Goal: Task Accomplishment & Management: Complete application form

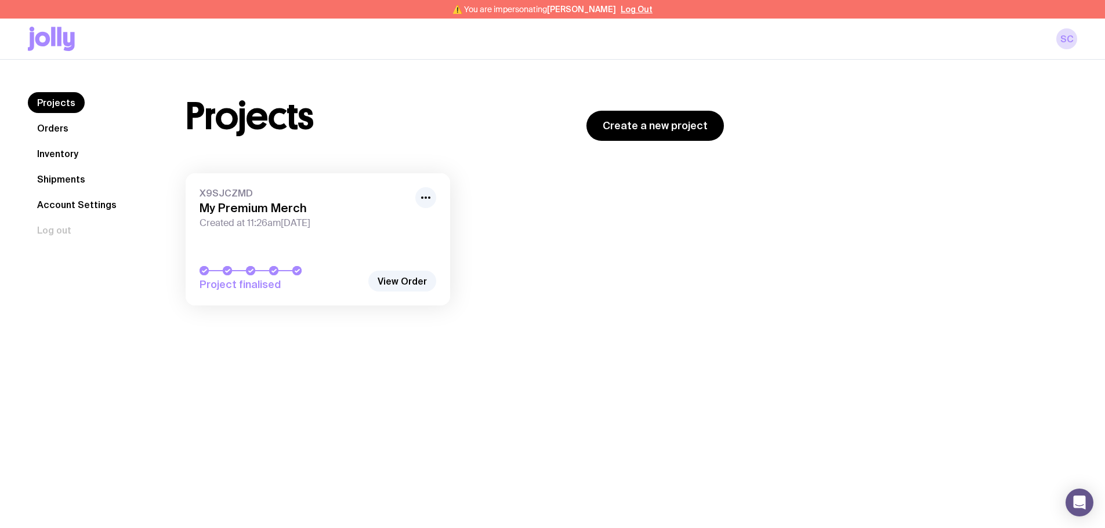
click at [70, 176] on link "Shipments" at bounding box center [61, 179] width 67 height 21
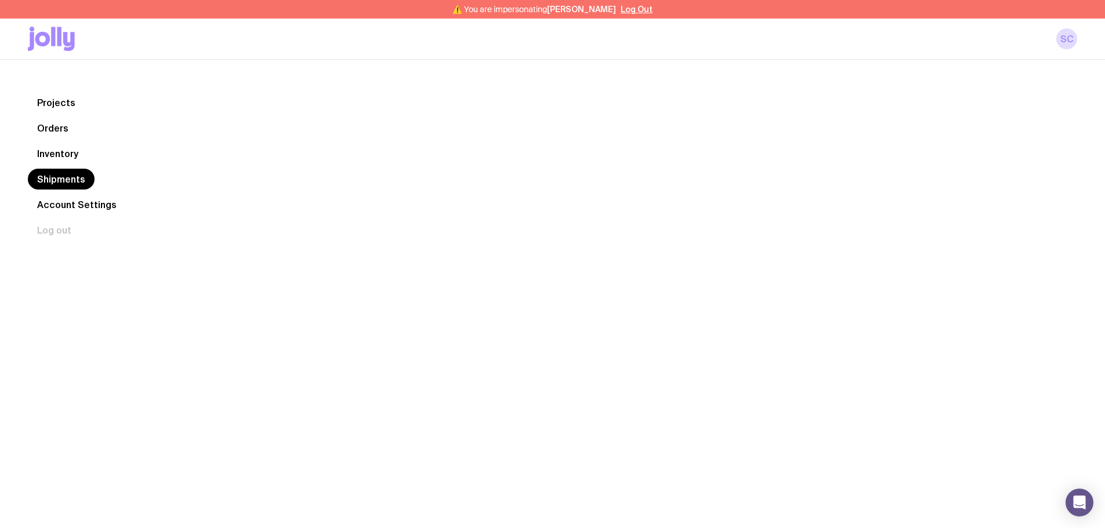
click at [60, 155] on link "Inventory" at bounding box center [58, 153] width 60 height 21
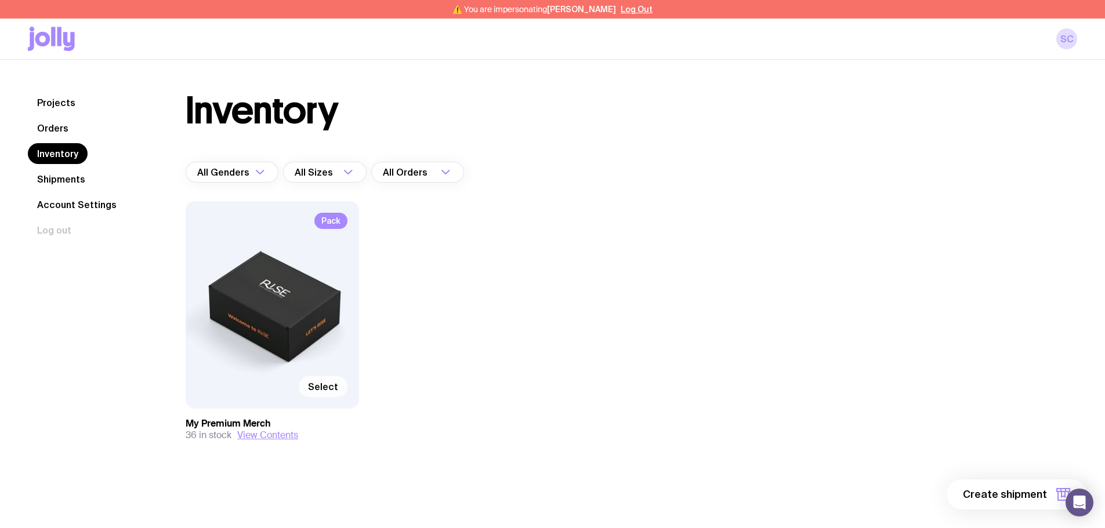
click at [316, 296] on span "Select" at bounding box center [323, 387] width 30 height 12
click at [0, 0] on input "Select" at bounding box center [0, 0] width 0 height 0
click at [440, 296] on span "1 item" at bounding box center [1032, 495] width 29 height 14
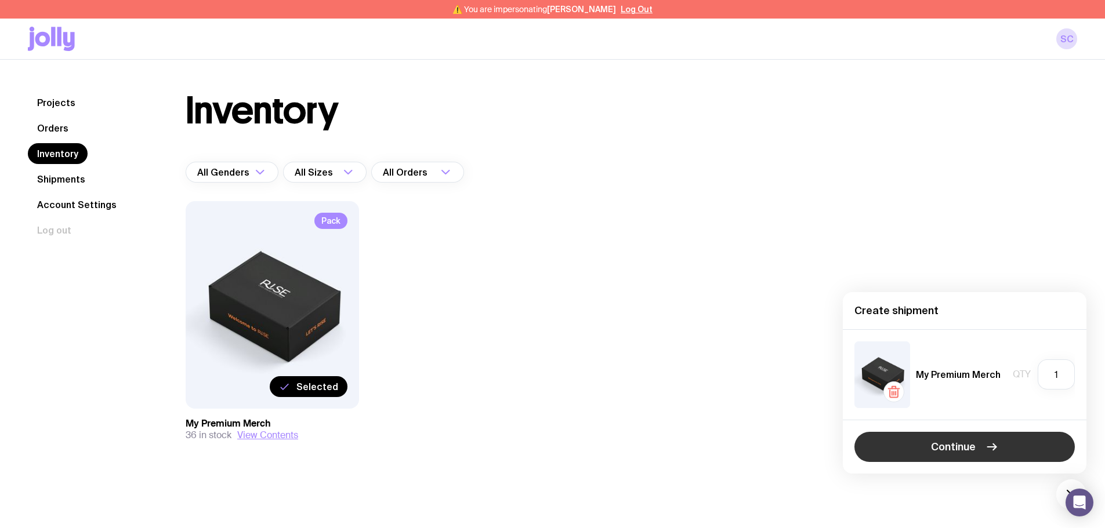
click at [440, 296] on span "Continue" at bounding box center [953, 447] width 45 height 14
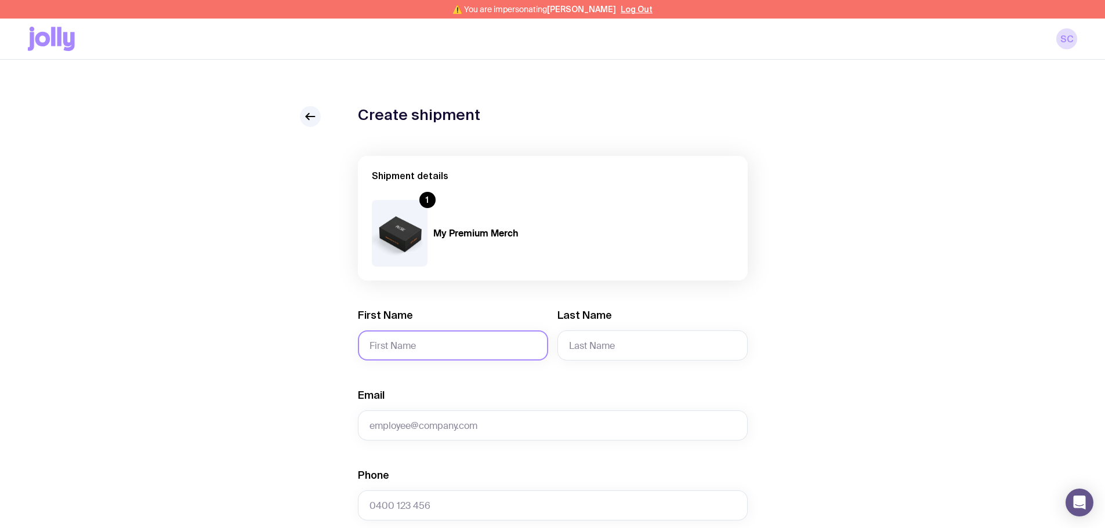
click at [407, 296] on input "First Name" at bounding box center [453, 346] width 190 height 30
type input "Talith"
type input "[PERSON_NAME]"
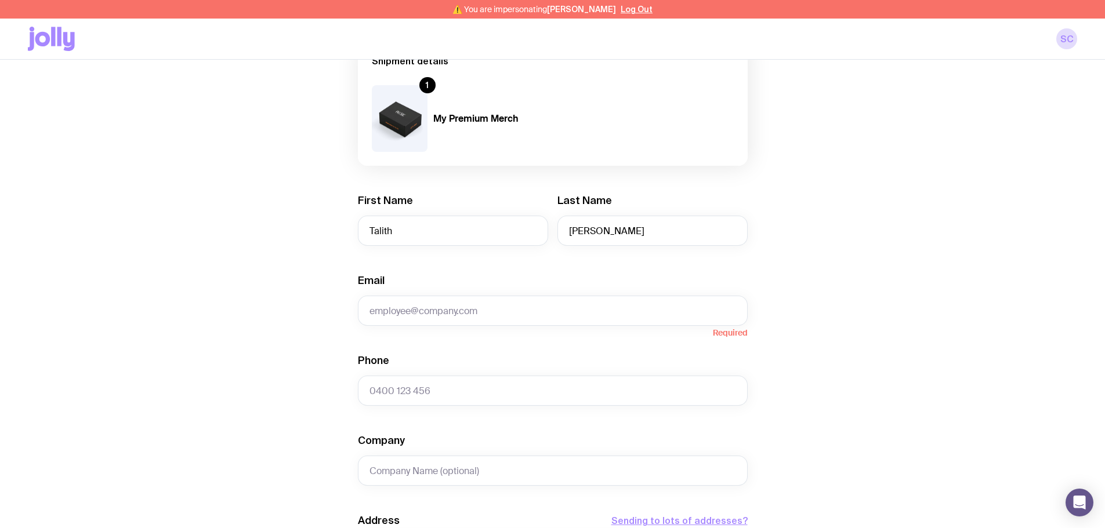
scroll to position [116, 0]
click at [437, 296] on input "Phone" at bounding box center [553, 390] width 390 height 30
paste input "491820093"
click at [371, 296] on input "491820093" at bounding box center [553, 390] width 390 height 30
type input "0491820093"
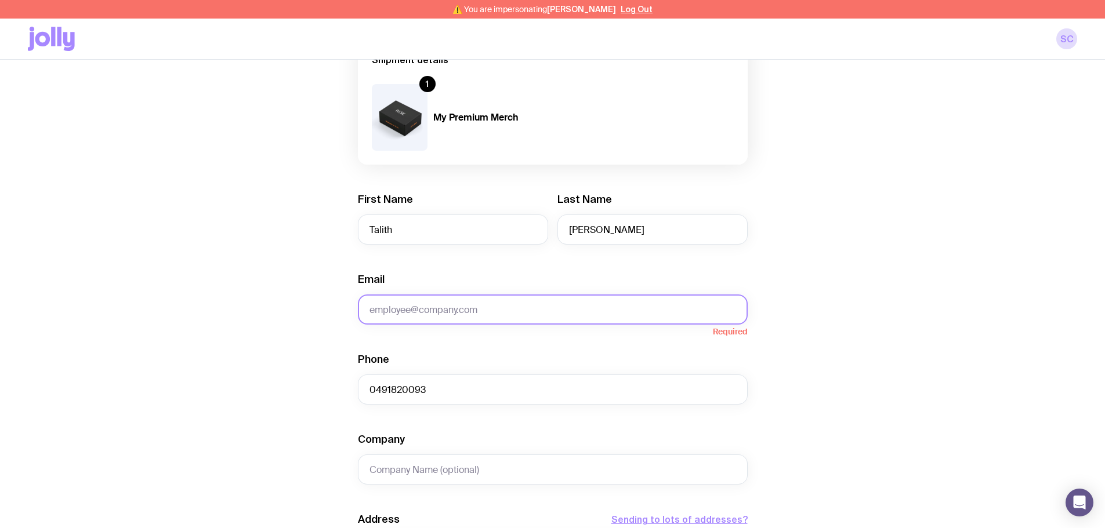
click at [432, 296] on input "Email" at bounding box center [553, 310] width 390 height 30
paste input "[EMAIL_ADDRESS][DOMAIN_NAME]"
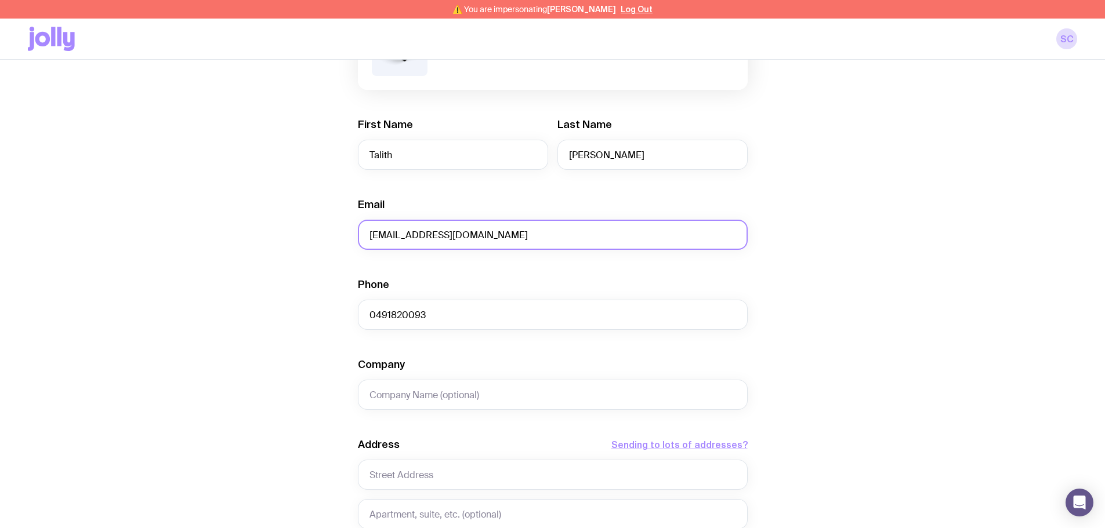
scroll to position [348, 0]
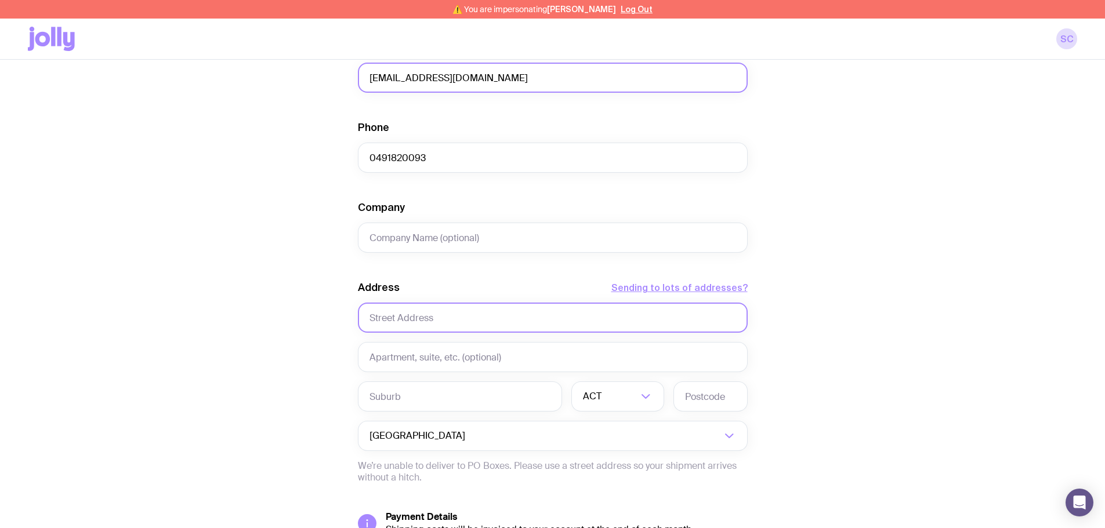
type input "[EMAIL_ADDRESS][DOMAIN_NAME]"
click at [412, 296] on input "text" at bounding box center [553, 318] width 390 height 30
type input "[STREET_ADDRESS]"
type input "Flagstone"
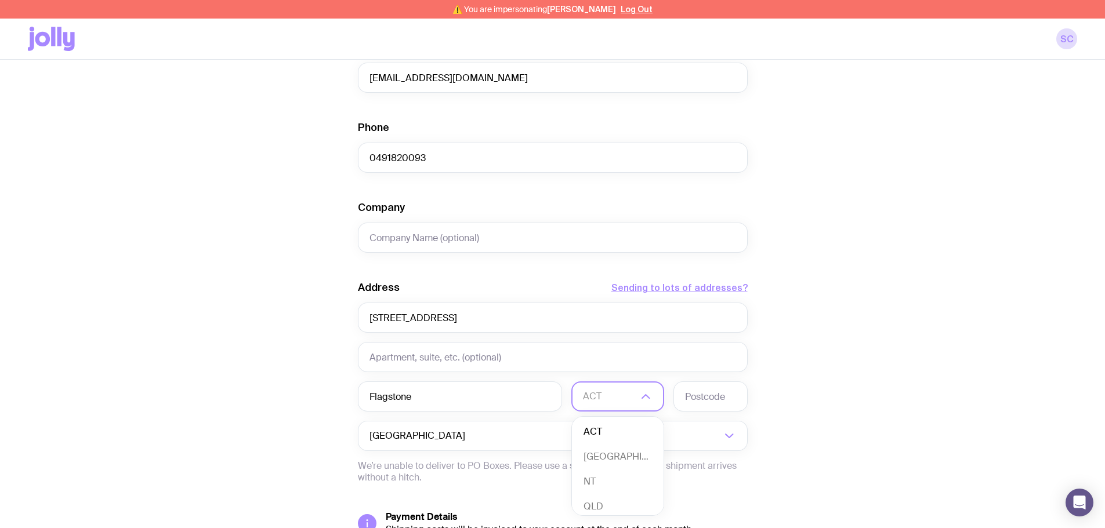
scroll to position [3, 0]
click at [440, 296] on li "QLD" at bounding box center [618, 504] width 92 height 25
click at [440, 296] on input "text" at bounding box center [711, 397] width 74 height 30
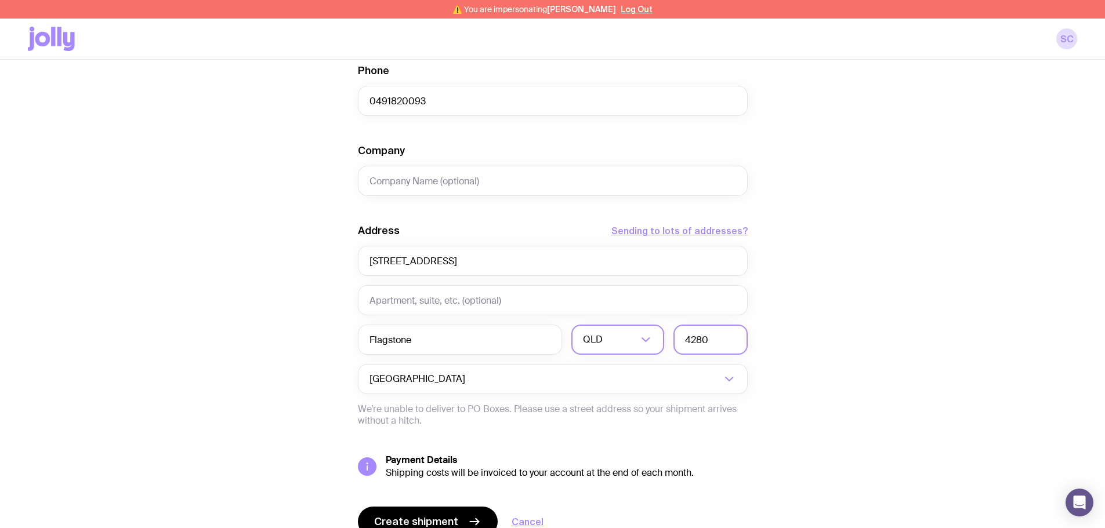
scroll to position [460, 0]
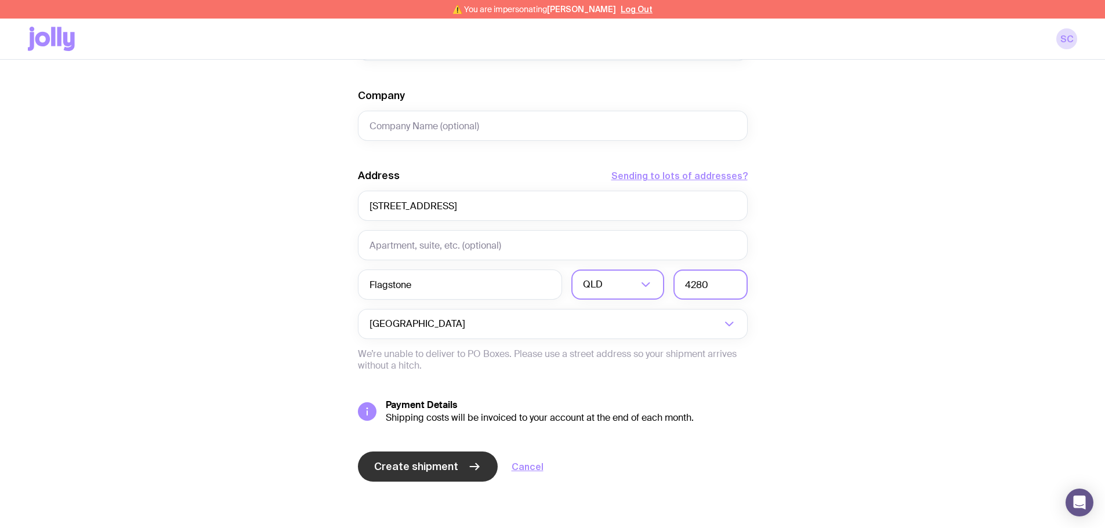
type input "4280"
click at [440, 296] on span "Create shipment" at bounding box center [416, 467] width 84 height 14
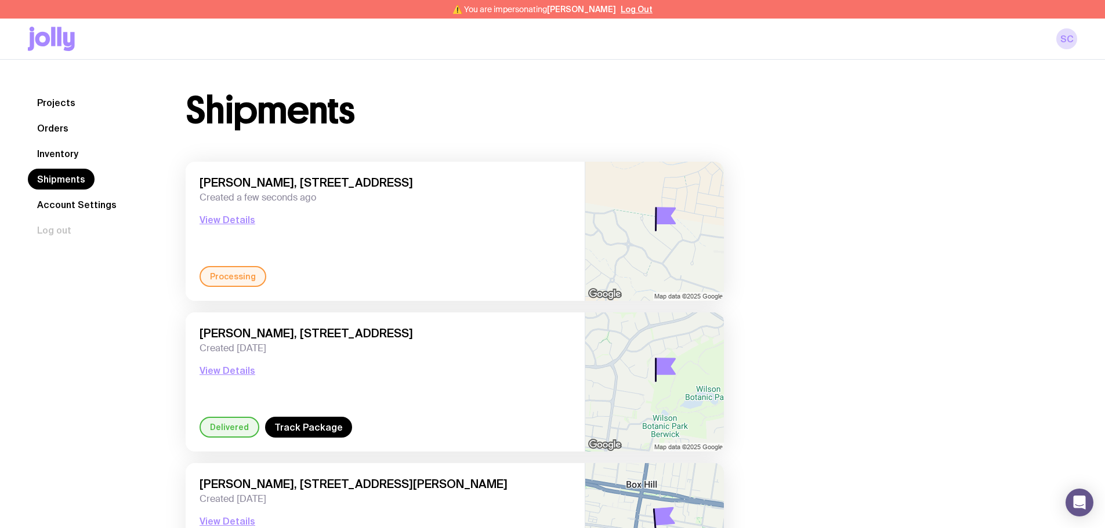
click at [66, 153] on link "Inventory" at bounding box center [58, 153] width 60 height 21
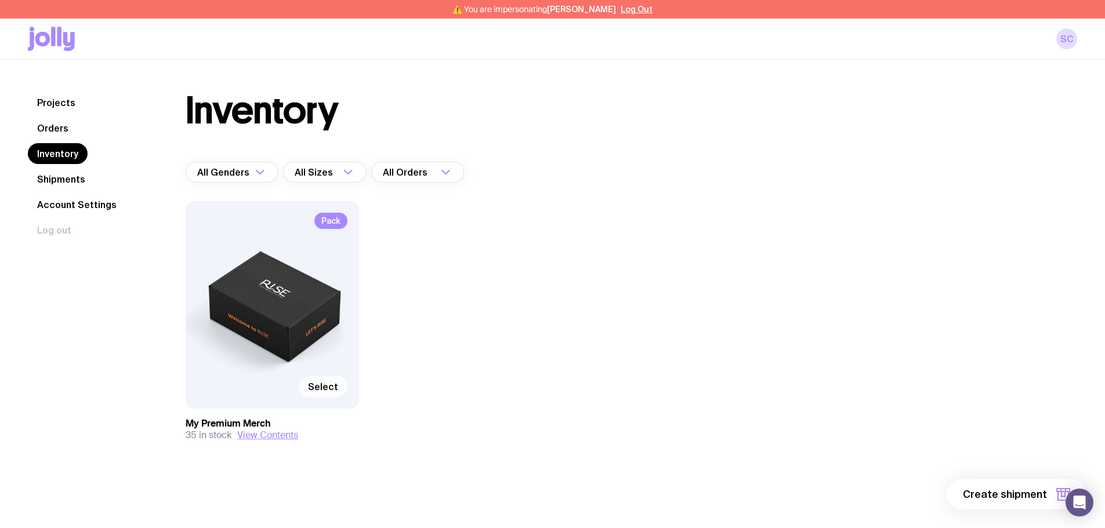
click at [324, 296] on span "Select" at bounding box center [323, 387] width 30 height 12
click at [0, 0] on input "Select" at bounding box center [0, 0] width 0 height 0
click at [440, 296] on span "1 item" at bounding box center [1032, 495] width 29 height 14
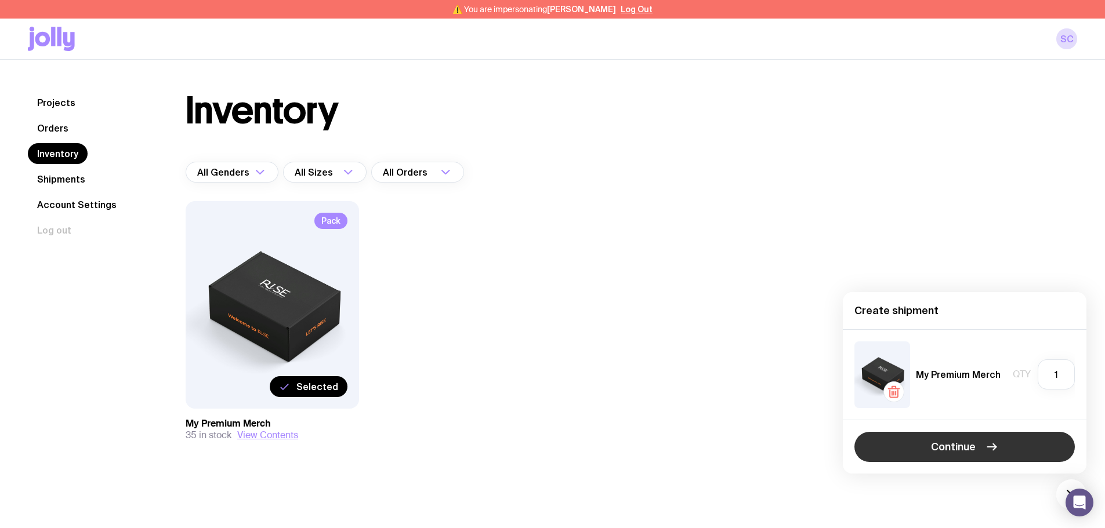
click at [440, 296] on span "Continue" at bounding box center [953, 447] width 45 height 14
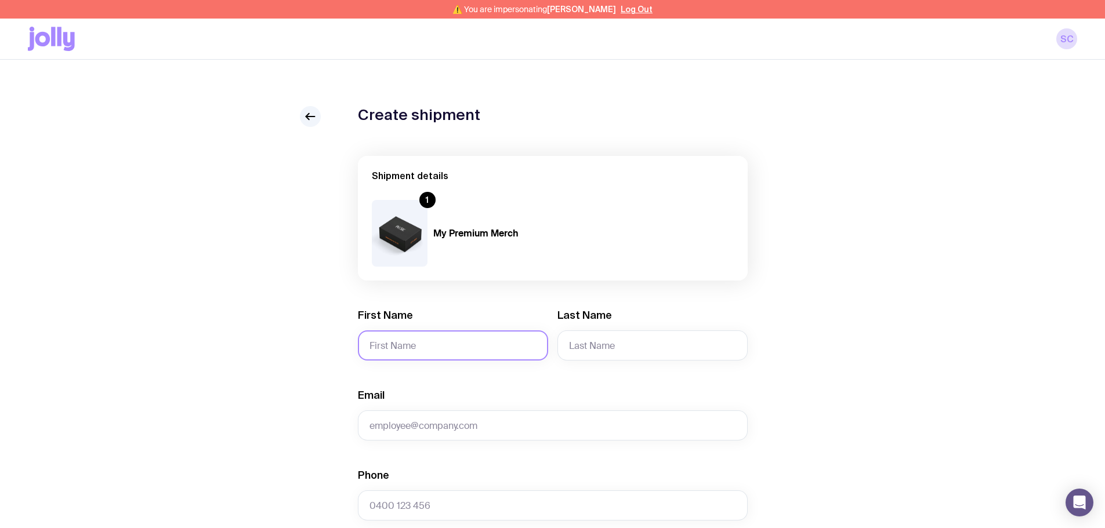
click at [426, 296] on input "First Name" at bounding box center [453, 346] width 190 height 30
type input "[PERSON_NAME]"
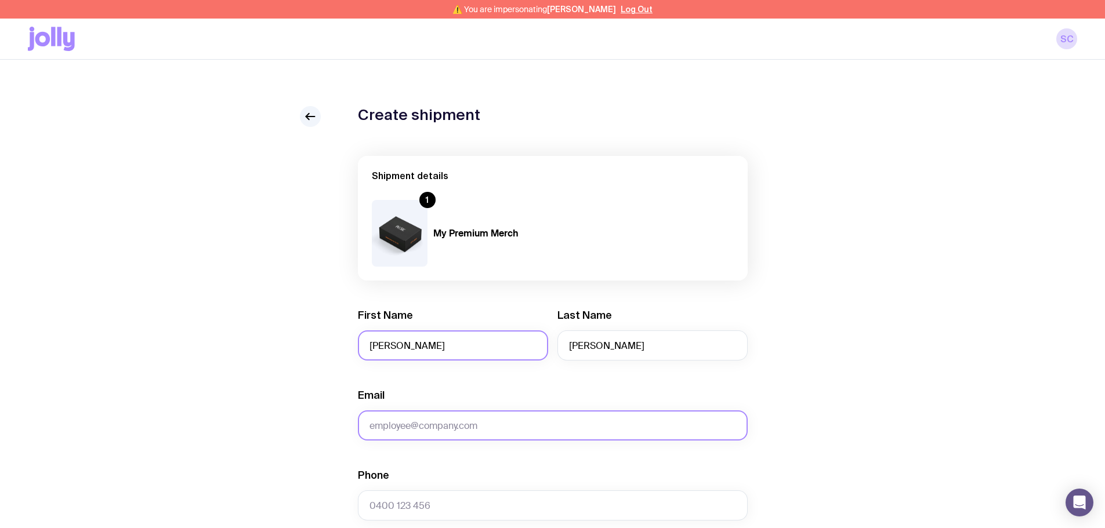
paste input "[EMAIL_ADDRESS][DOMAIN_NAME]"
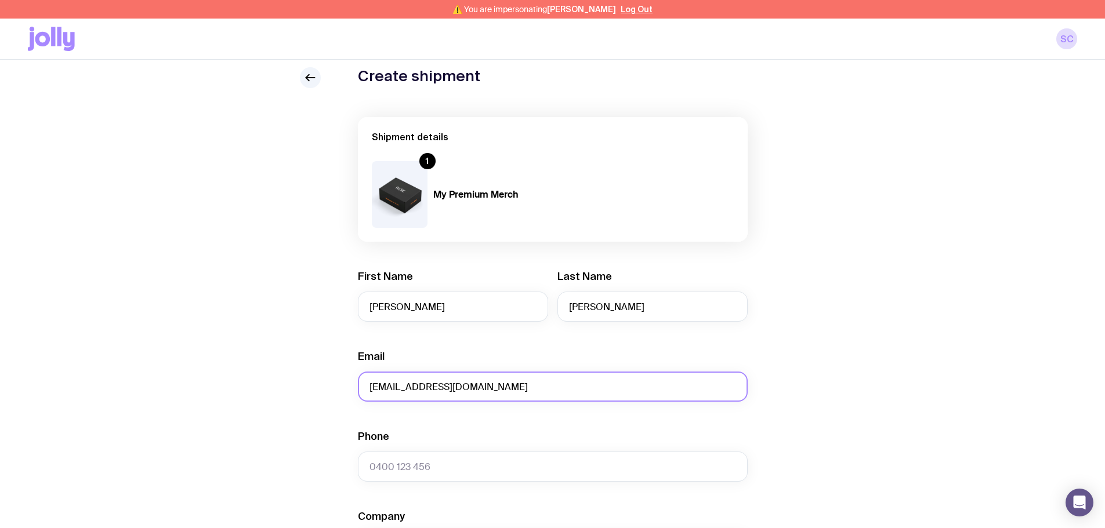
scroll to position [116, 0]
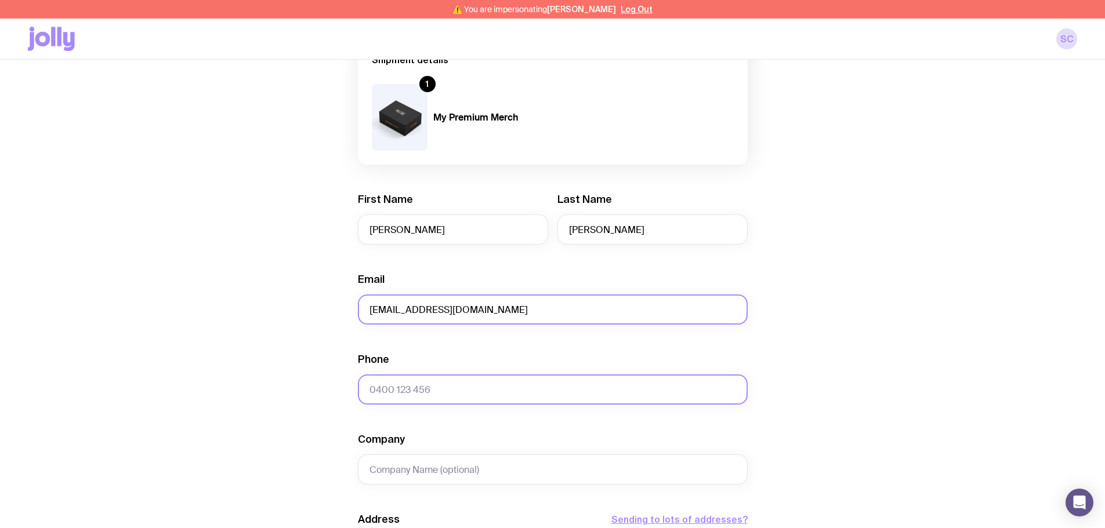
type input "[EMAIL_ADDRESS][DOMAIN_NAME]"
click at [413, 296] on input "Phone" at bounding box center [553, 390] width 390 height 30
type input "0428 821 306"
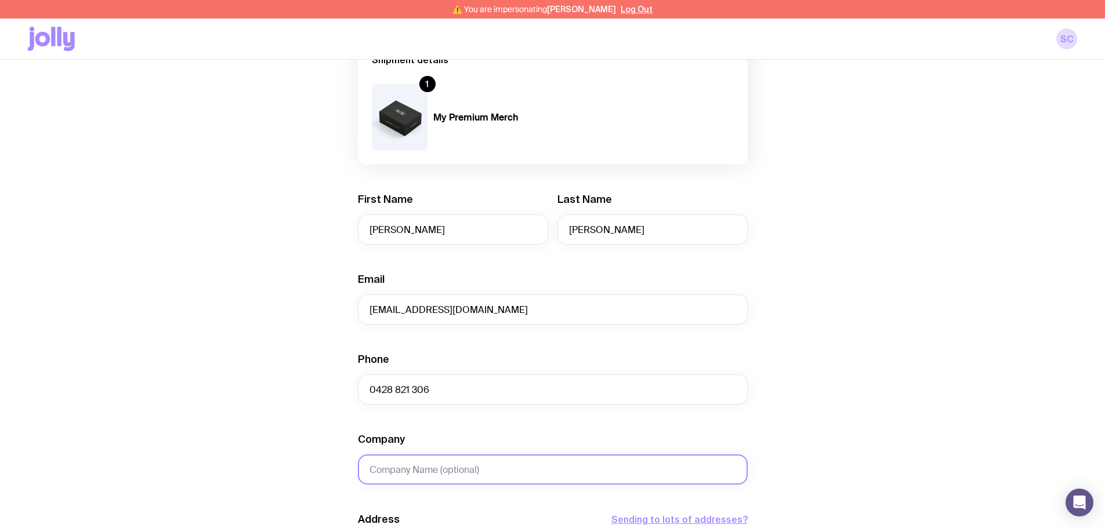
click at [431, 296] on input "Company" at bounding box center [553, 470] width 390 height 30
click at [440, 296] on div "Create shipment Shipment details 1 My Premium Merch First Name [PERSON_NAME] La…" at bounding box center [552, 431] width 1049 height 882
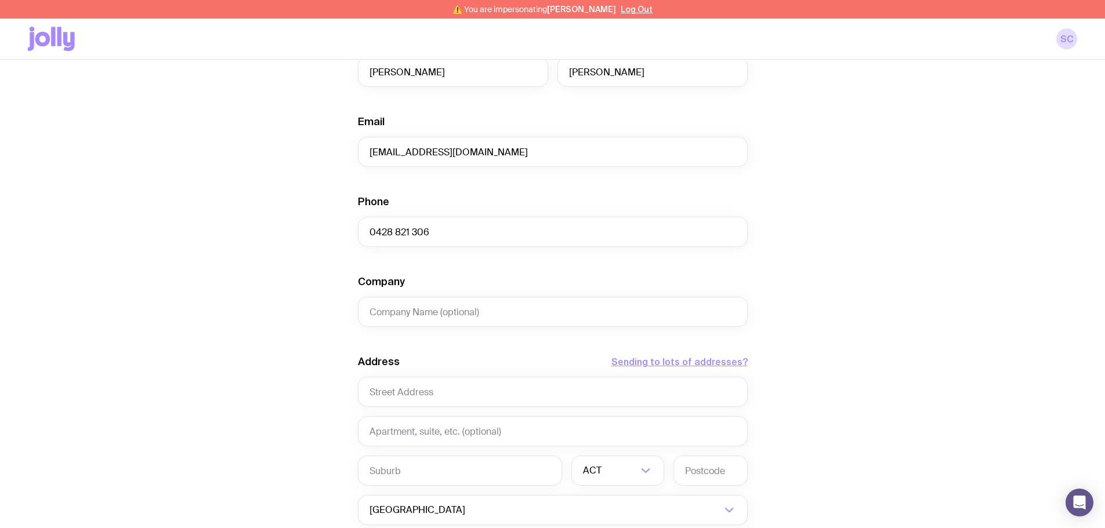
scroll to position [290, 0]
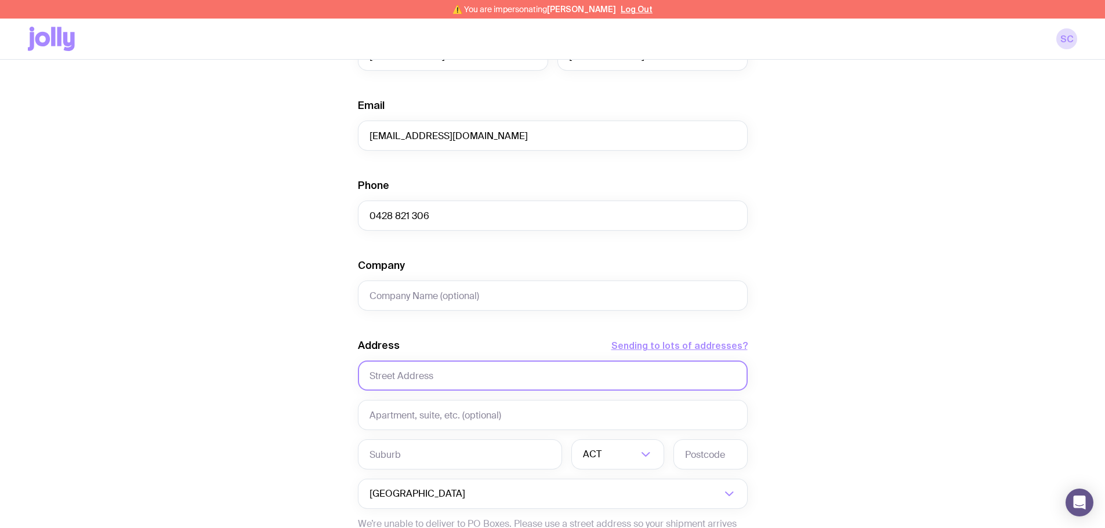
click at [437, 296] on input "text" at bounding box center [553, 376] width 390 height 30
type input "1"
type input "[STREET_ADDRESS]"
type input "1"
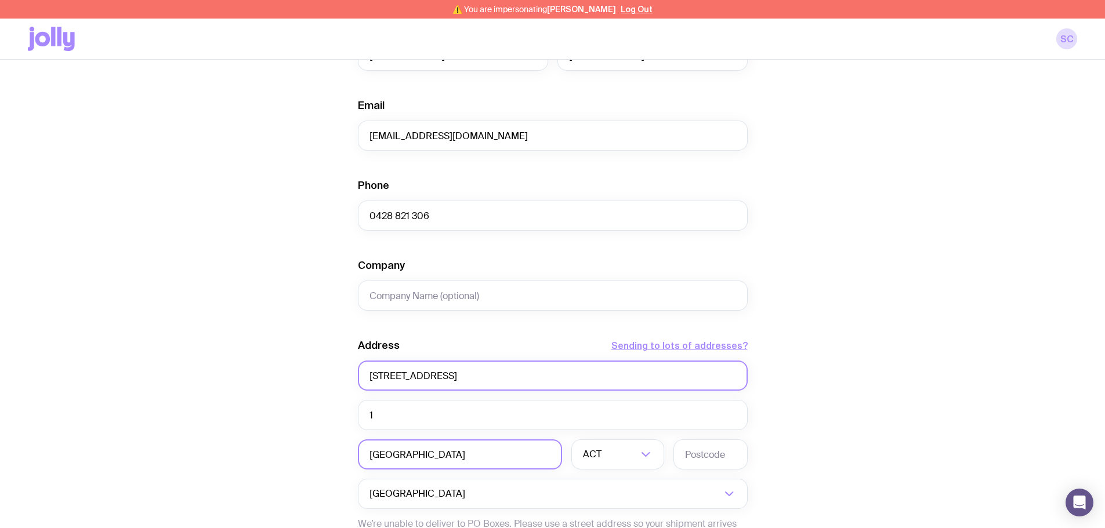
type input "[GEOGRAPHIC_DATA]"
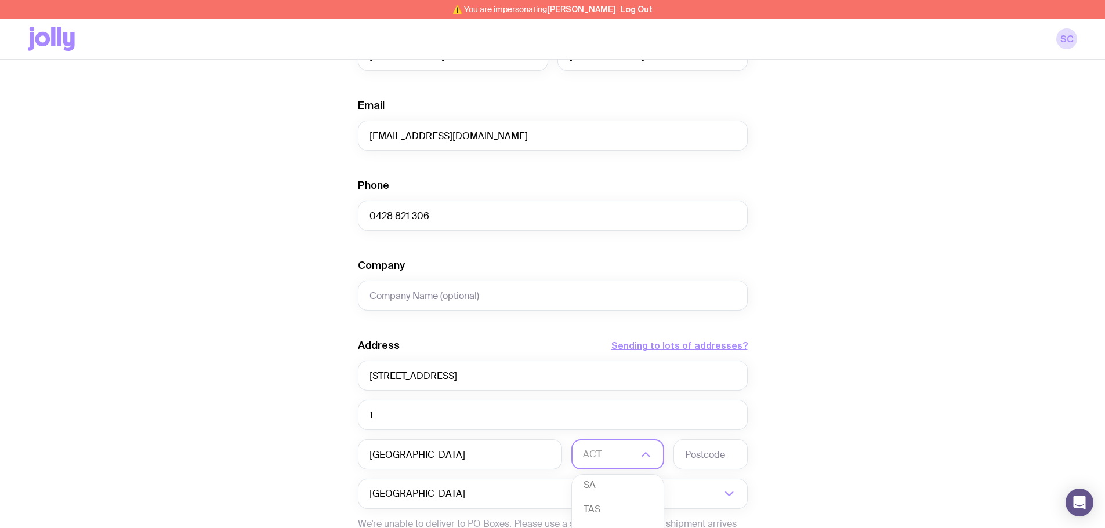
scroll to position [102, 0]
click at [440, 296] on li "TAS" at bounding box center [618, 512] width 92 height 25
click at [440, 296] on input "text" at bounding box center [711, 455] width 74 height 30
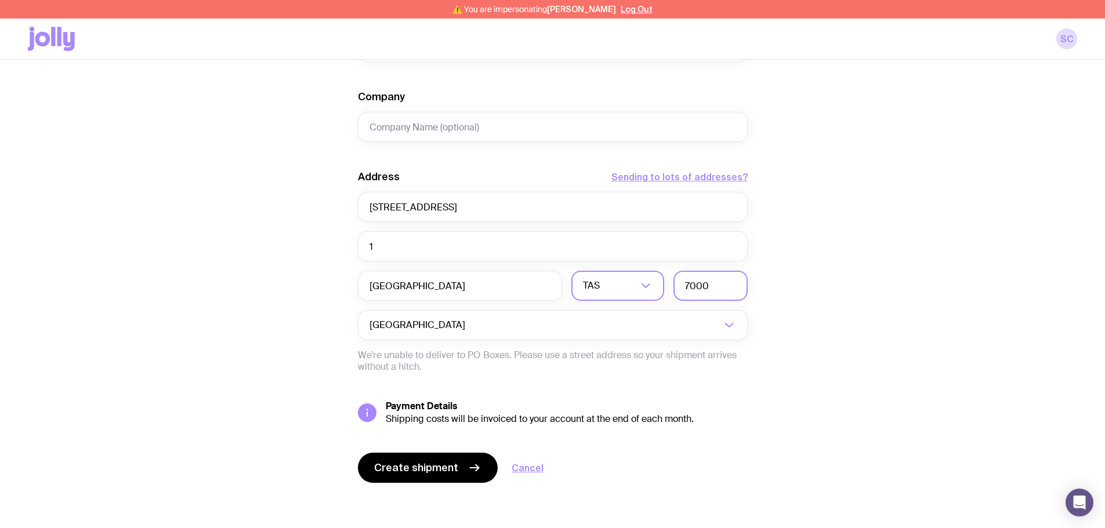
scroll to position [460, 0]
type input "7000"
click at [440, 296] on icon "submit" at bounding box center [475, 467] width 14 height 14
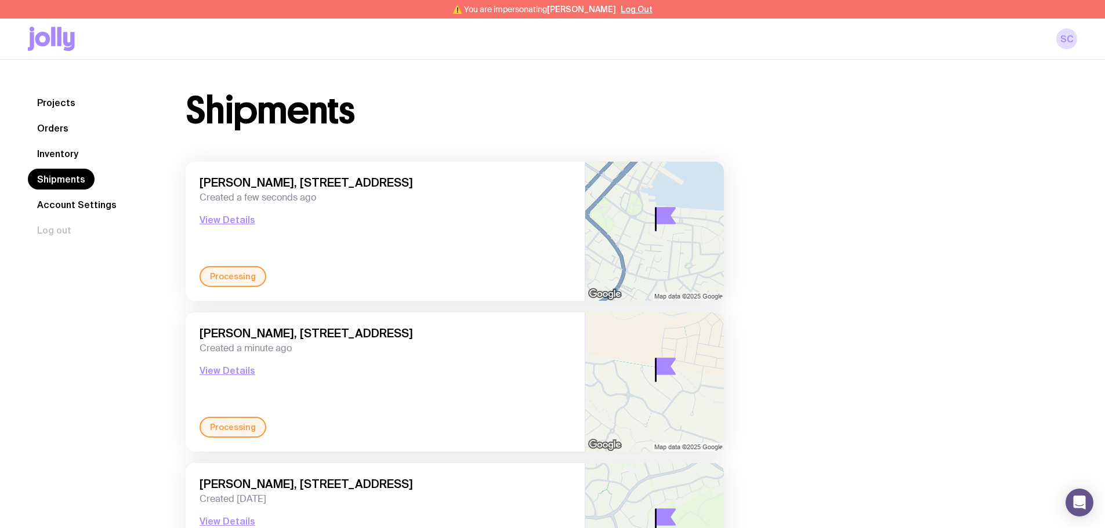
click at [70, 149] on link "Inventory" at bounding box center [58, 153] width 60 height 21
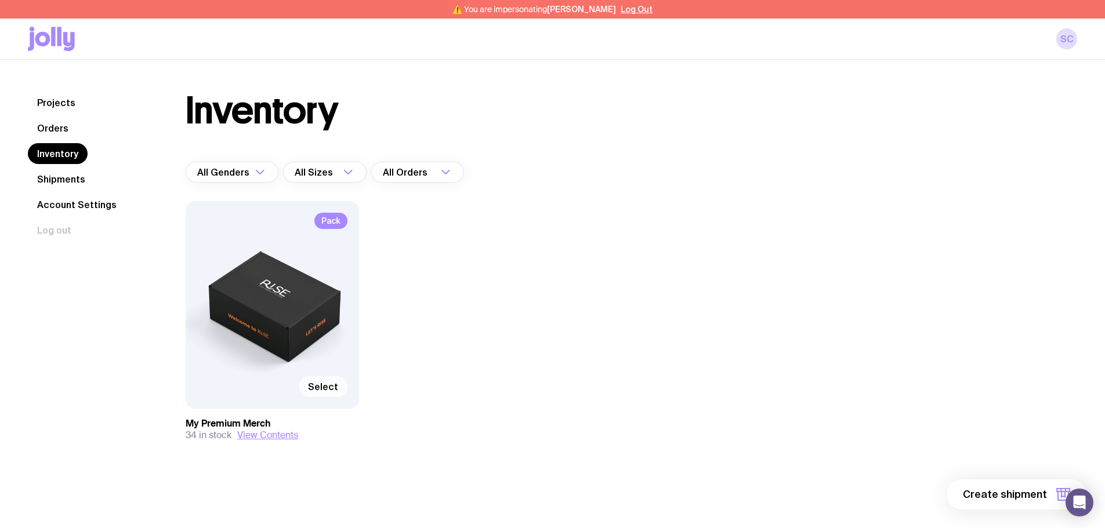
click at [329, 296] on span "Select" at bounding box center [323, 387] width 30 height 12
click at [0, 0] on input "Select" at bounding box center [0, 0] width 0 height 0
click at [440, 296] on span "1 item" at bounding box center [1032, 495] width 29 height 14
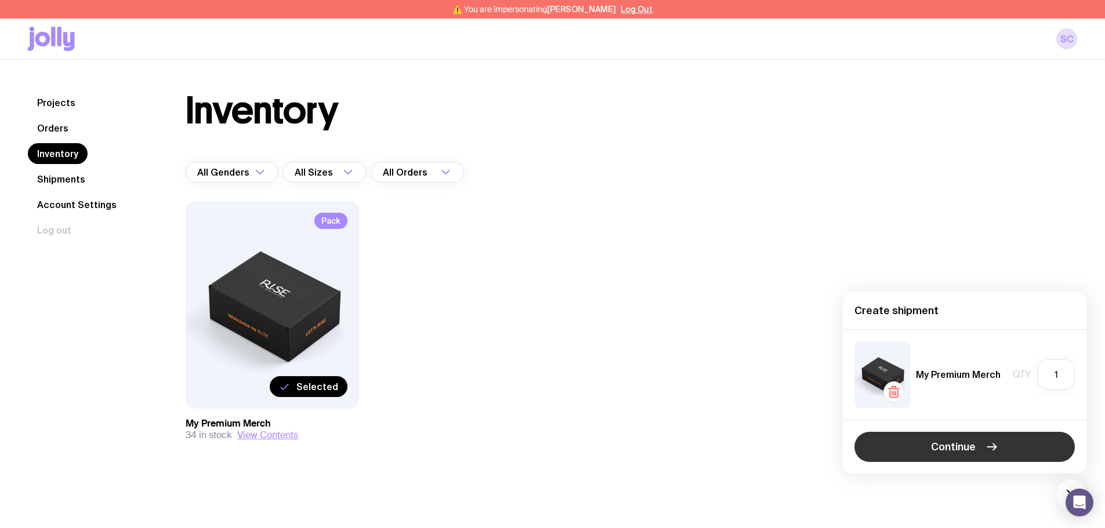
click at [440, 296] on icon "button" at bounding box center [992, 447] width 14 height 14
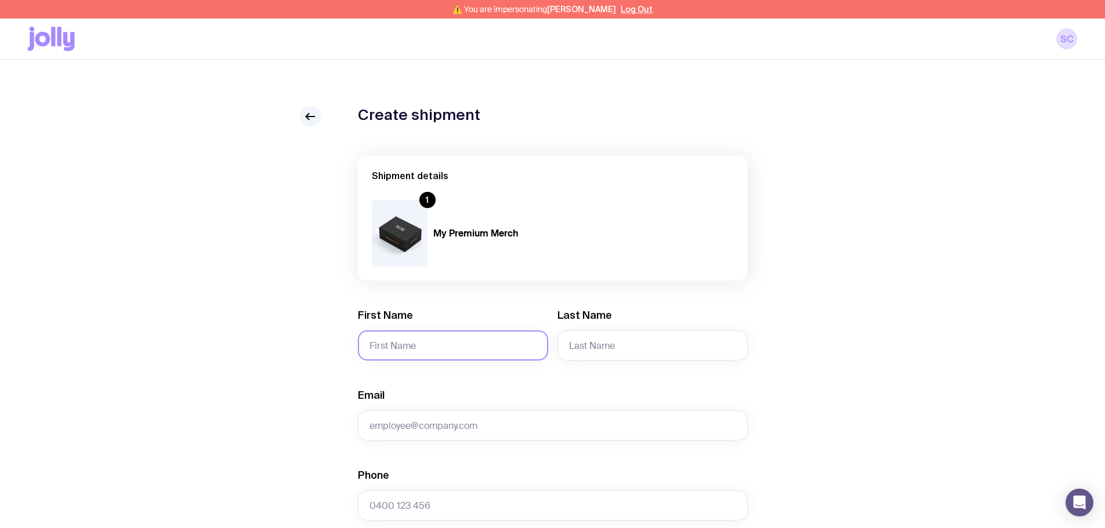
click at [440, 296] on input "First Name" at bounding box center [453, 346] width 190 height 30
type input "Bart"
type input "Gurbazar"
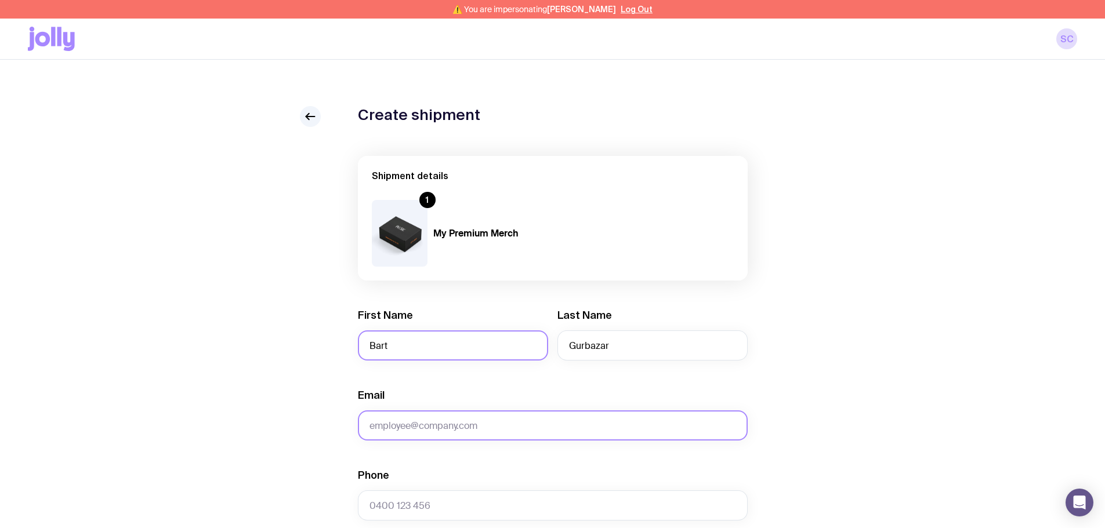
paste input "[EMAIL_ADDRESS][DOMAIN_NAME]"
type input "[EMAIL_ADDRESS][DOMAIN_NAME]"
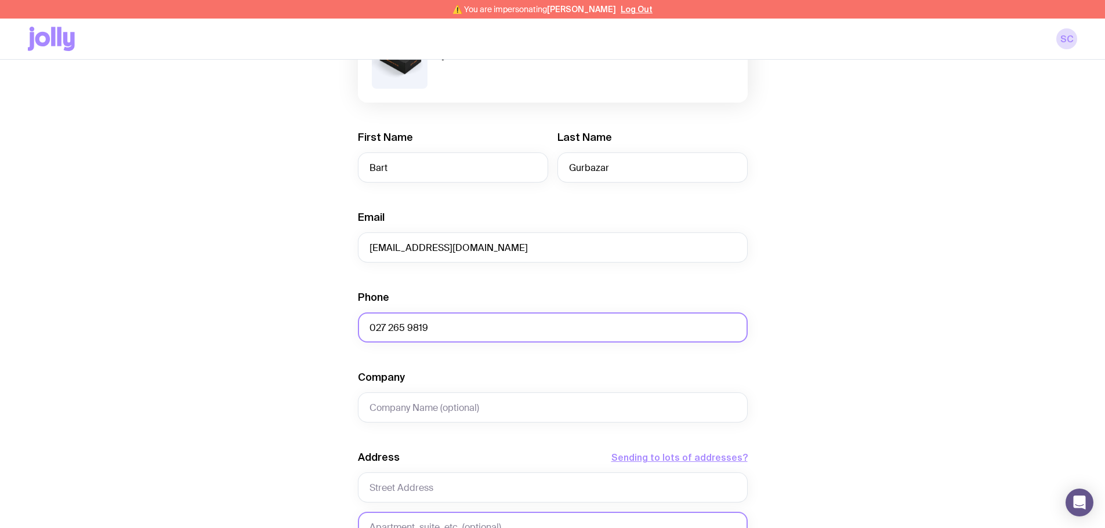
scroll to position [290, 0]
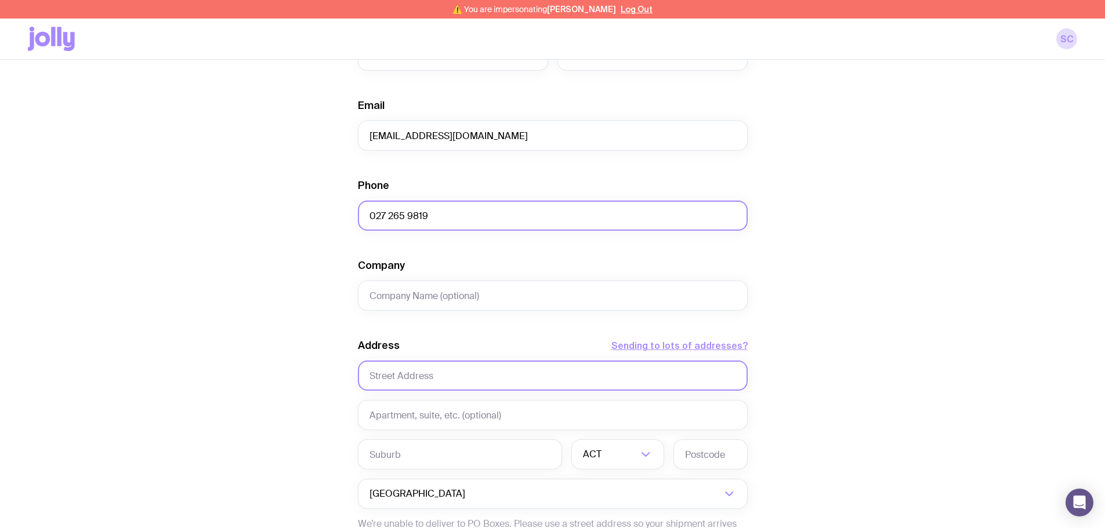
type input "027 265 9819"
click at [409, 296] on input "text" at bounding box center [553, 376] width 390 height 30
type input "[STREET_ADDRESS][PERSON_NAME]"
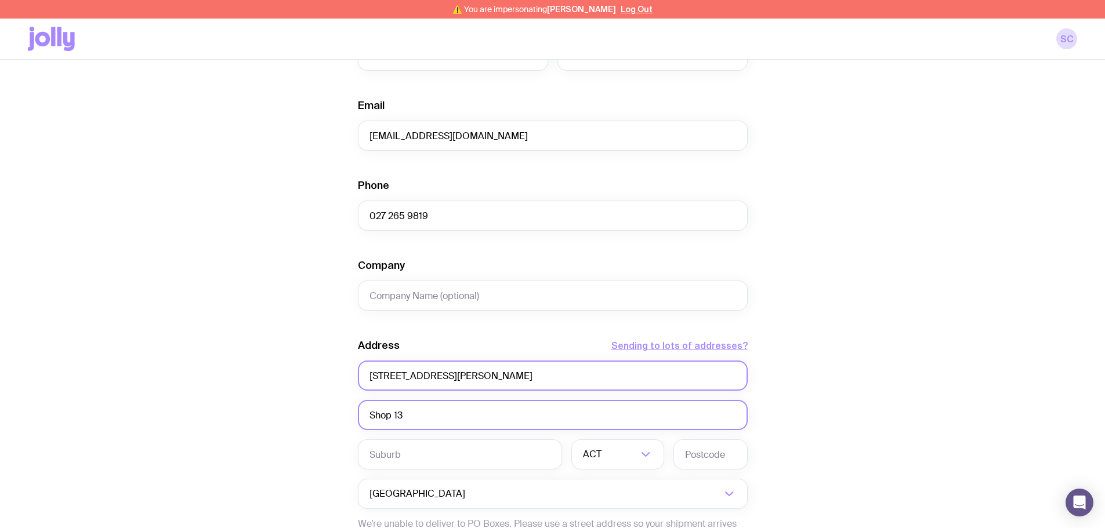
type input "Shop 13"
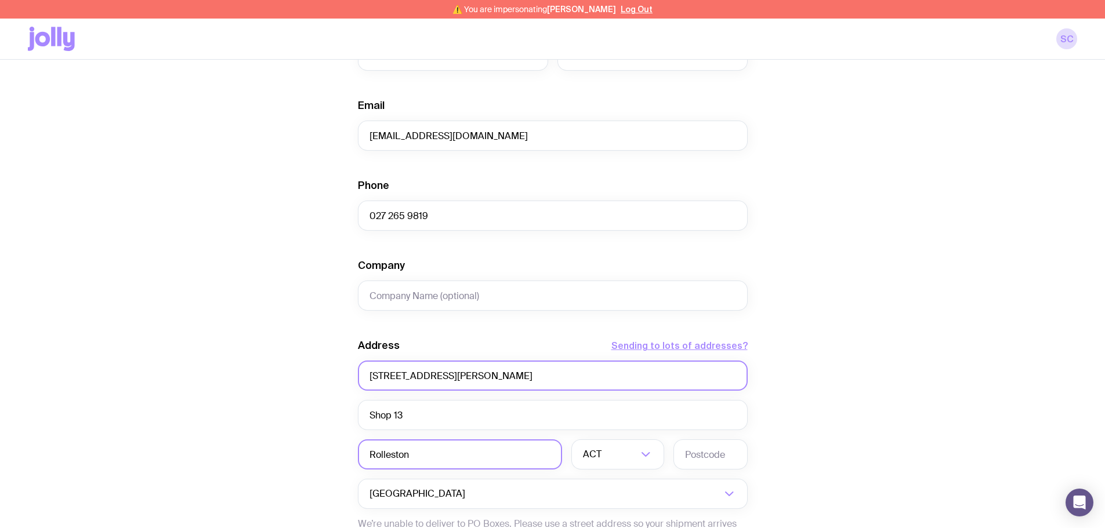
type input "Rolleston"
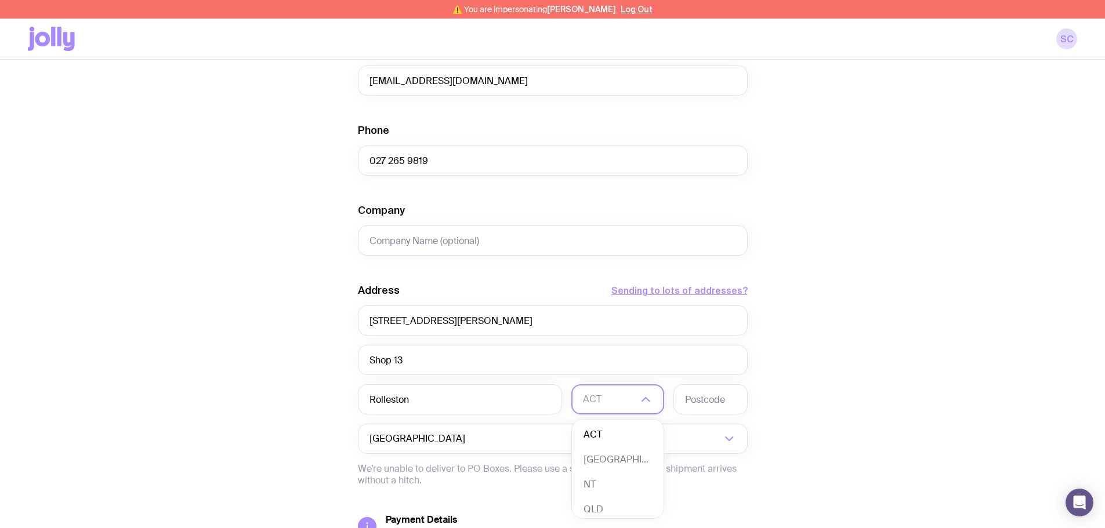
scroll to position [460, 0]
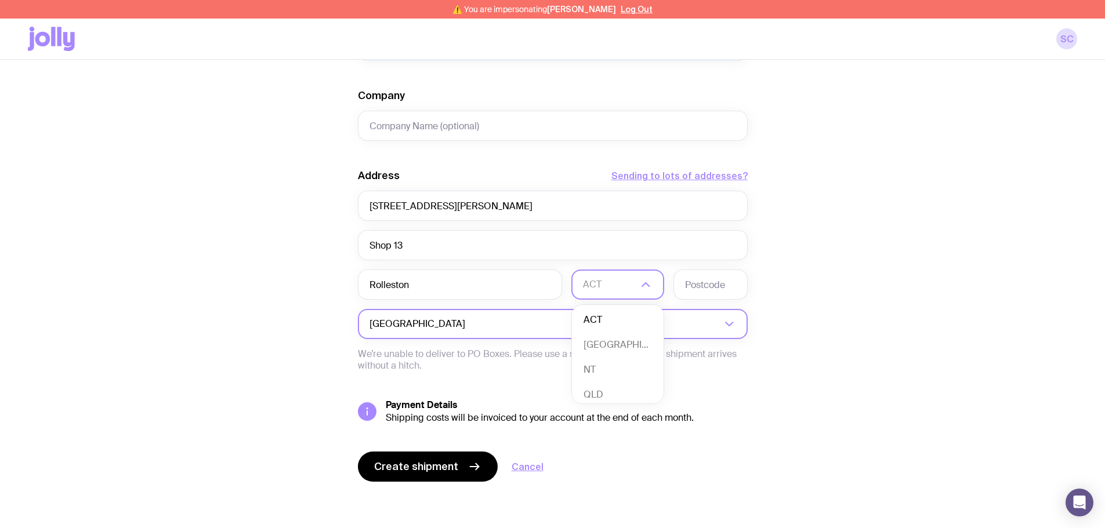
click at [440, 296] on input "Search for option" at bounding box center [595, 324] width 254 height 30
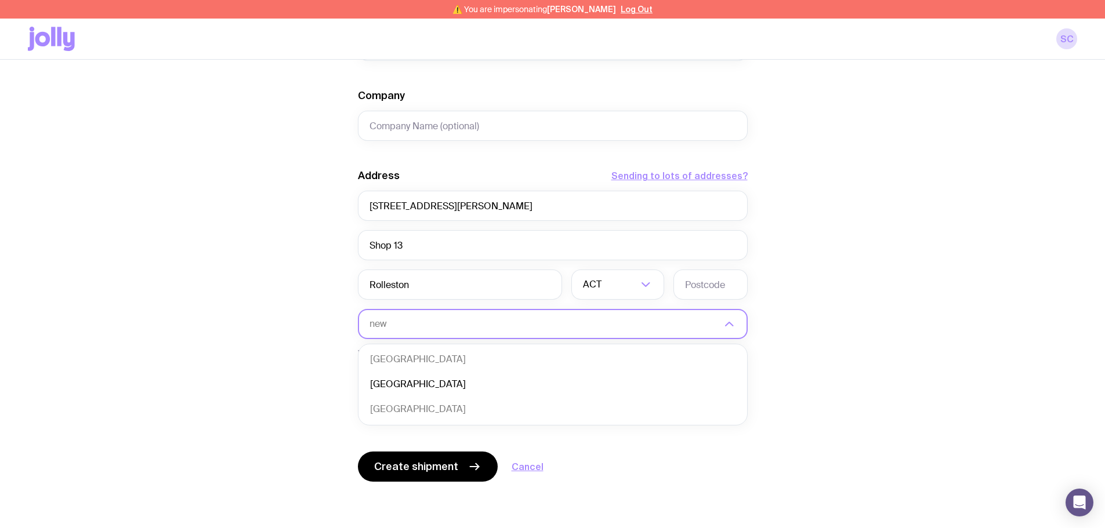
scroll to position [0, 0]
click at [417, 296] on li "[GEOGRAPHIC_DATA]" at bounding box center [553, 384] width 389 height 25
type input "new"
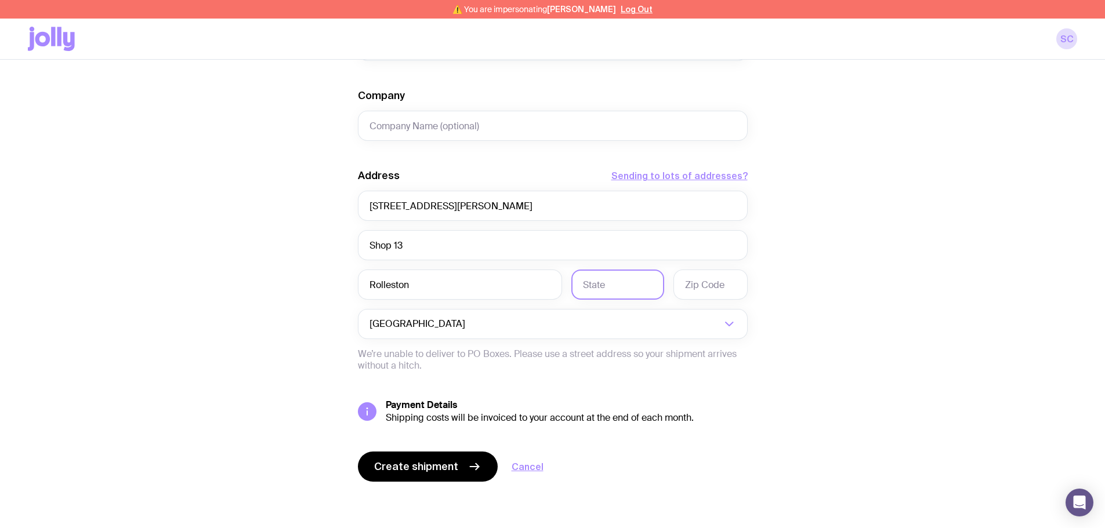
click at [440, 291] on input "text" at bounding box center [617, 285] width 93 height 30
drag, startPoint x: 964, startPoint y: 244, endPoint x: 907, endPoint y: 251, distance: 57.9
click at [440, 244] on div "Create shipment Shipment details 1 My Premium Merch First Name [PERSON_NAME] La…" at bounding box center [552, 87] width 1049 height 882
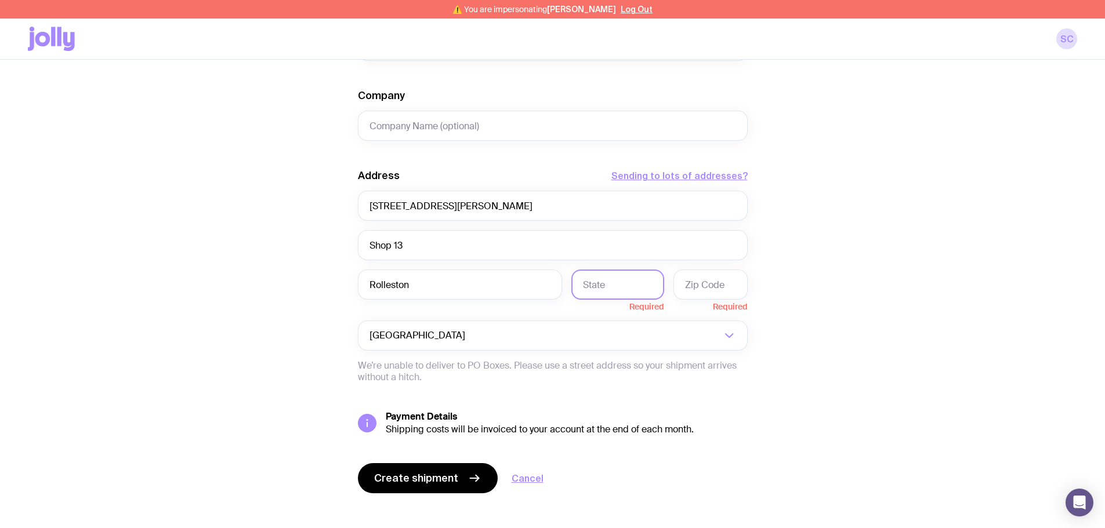
click at [440, 292] on input "text" at bounding box center [617, 285] width 93 height 30
type input "Rolleston"
click at [440, 284] on input "text" at bounding box center [711, 285] width 74 height 30
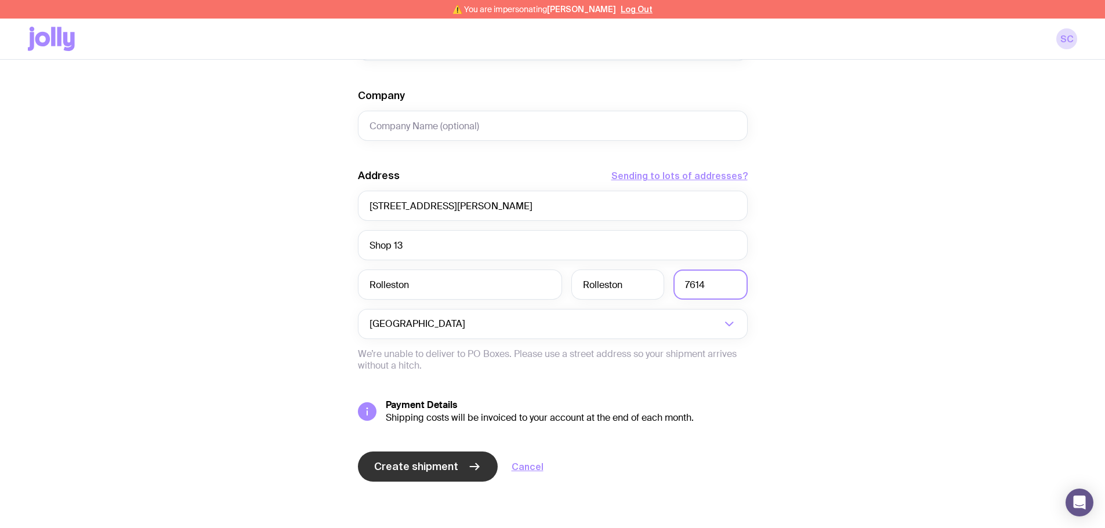
type input "7614"
click at [440, 296] on icon "submit" at bounding box center [475, 467] width 14 height 14
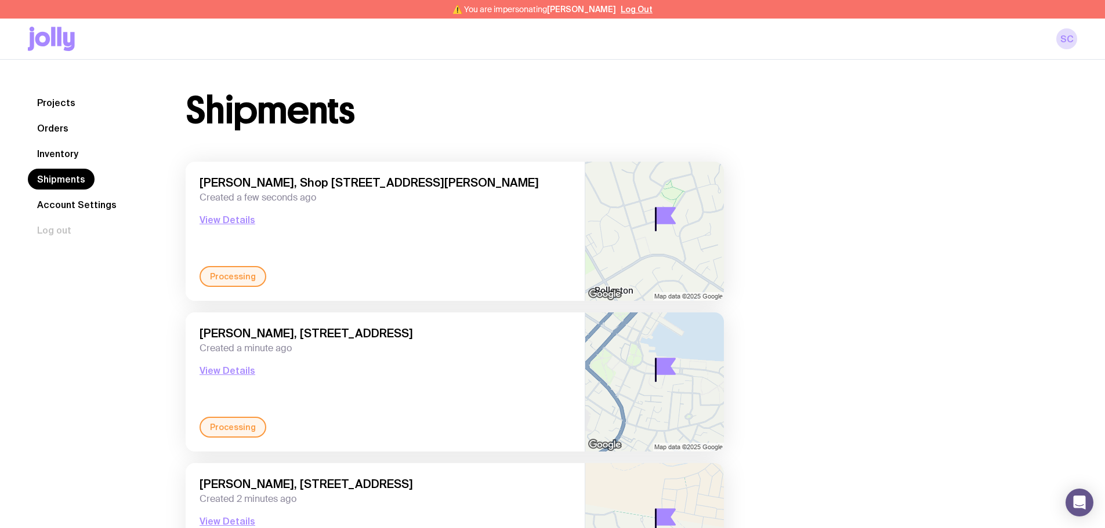
click at [80, 153] on link "Inventory" at bounding box center [58, 153] width 60 height 21
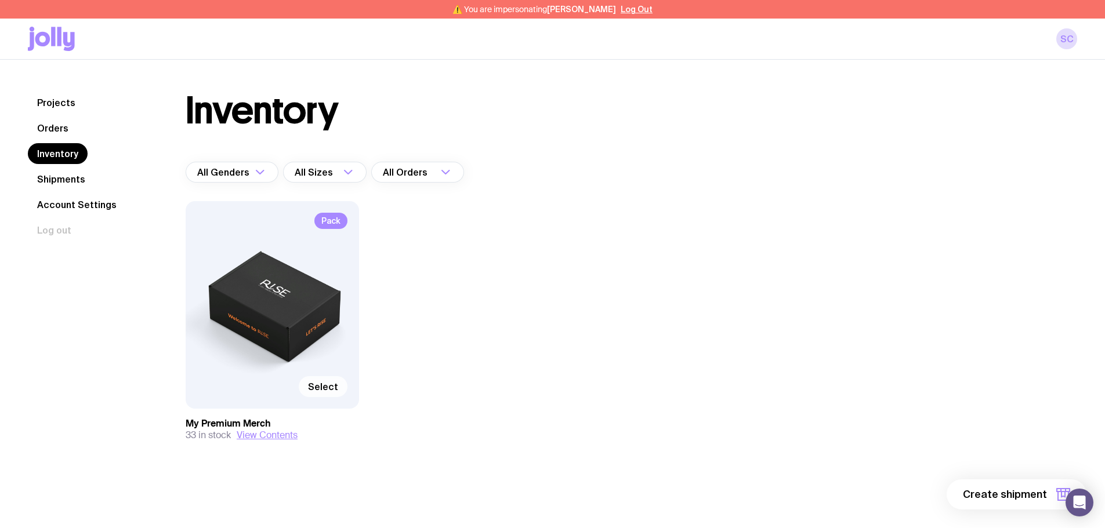
click at [339, 296] on label "Select" at bounding box center [323, 387] width 49 height 21
click at [0, 0] on input "Select" at bounding box center [0, 0] width 0 height 0
click at [440, 296] on button "1 item" at bounding box center [1044, 495] width 85 height 30
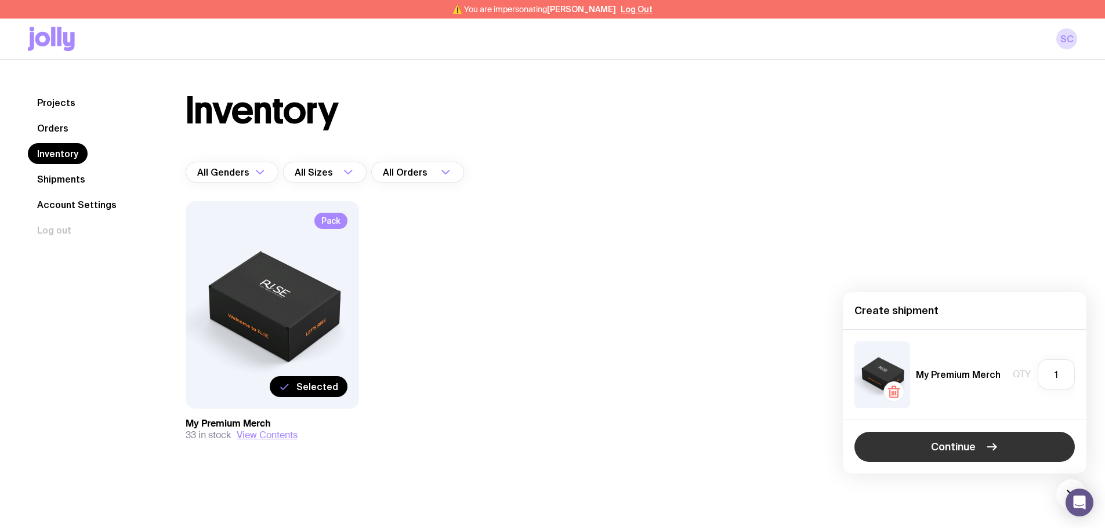
click at [440, 296] on icon "button" at bounding box center [992, 447] width 14 height 14
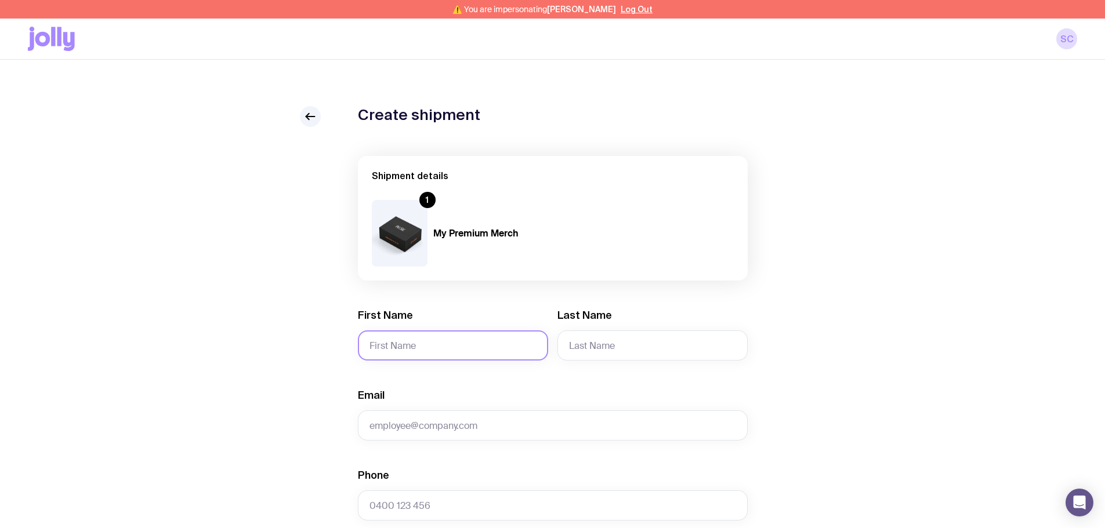
click at [426, 296] on input "First Name" at bounding box center [453, 346] width 190 height 30
type input "[PERSON_NAME]"
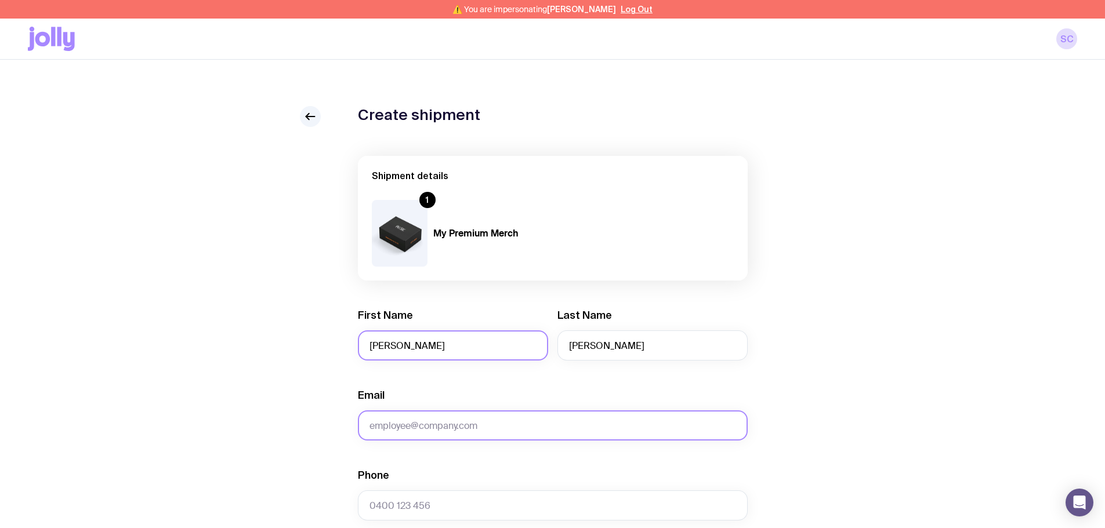
paste input "[EMAIL_ADDRESS][DOMAIN_NAME]"
type input "[EMAIL_ADDRESS][DOMAIN_NAME]"
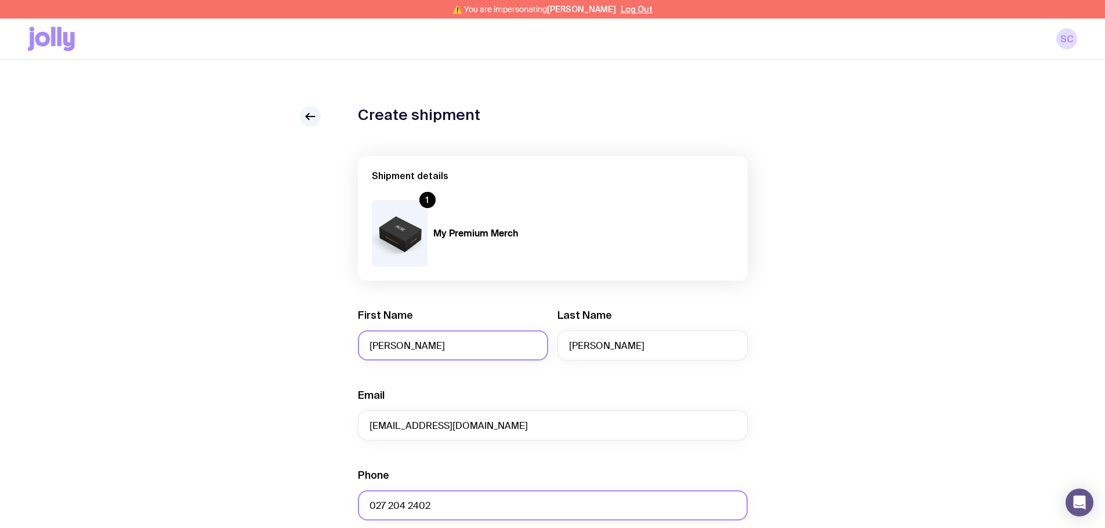
type input "027 204 2402"
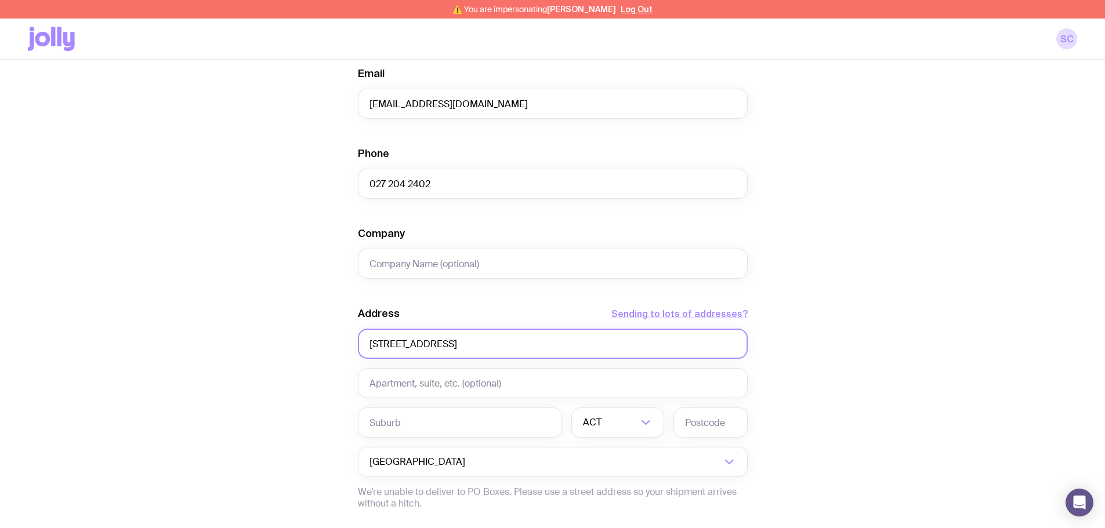
type input "[STREET_ADDRESS]"
type input "T"
type input "Tirau"
click at [440, 296] on input "Search for option" at bounding box center [621, 423] width 34 height 30
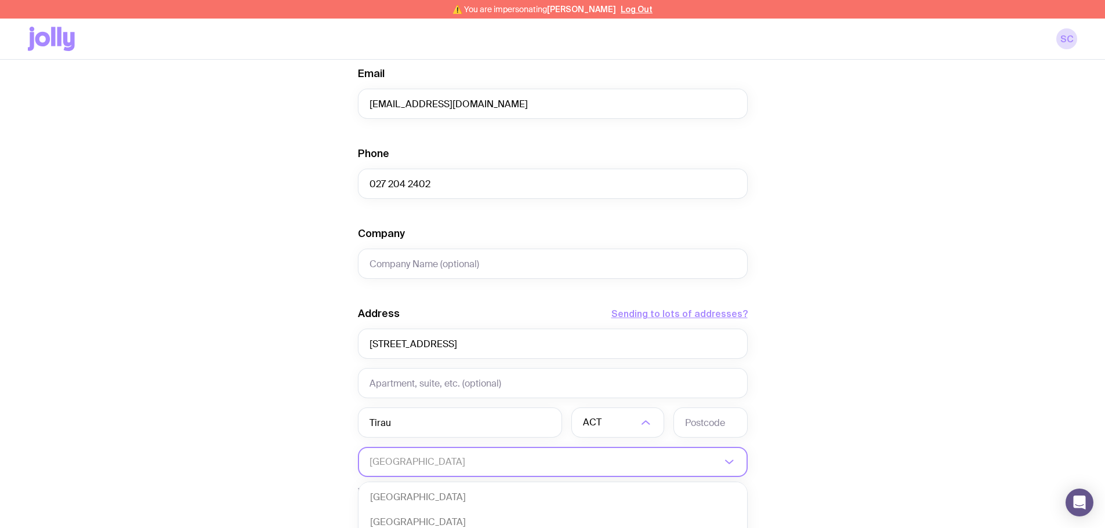
drag, startPoint x: 500, startPoint y: 461, endPoint x: 490, endPoint y: 465, distance: 10.7
click at [440, 296] on input "Search for option" at bounding box center [546, 462] width 352 height 30
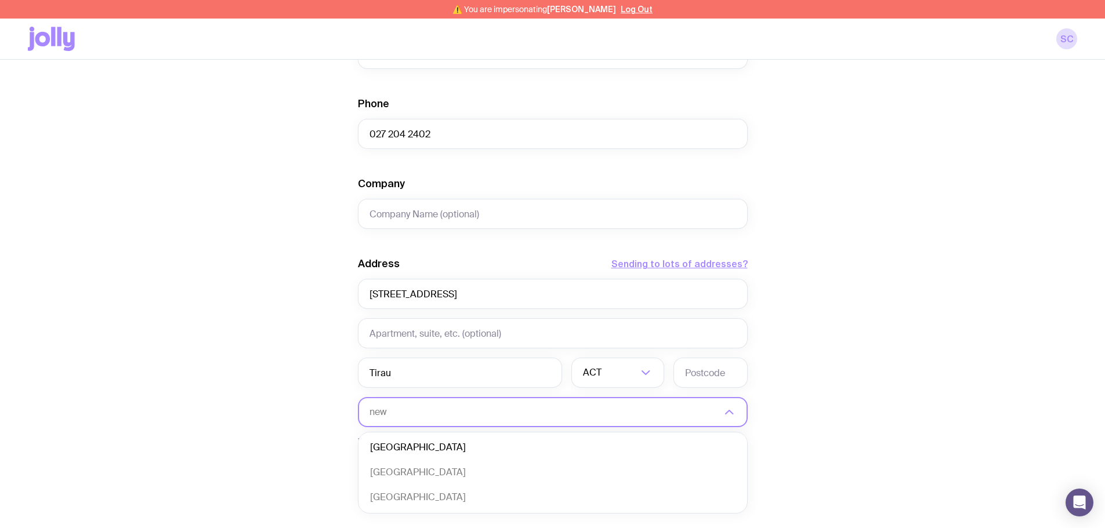
scroll to position [438, 0]
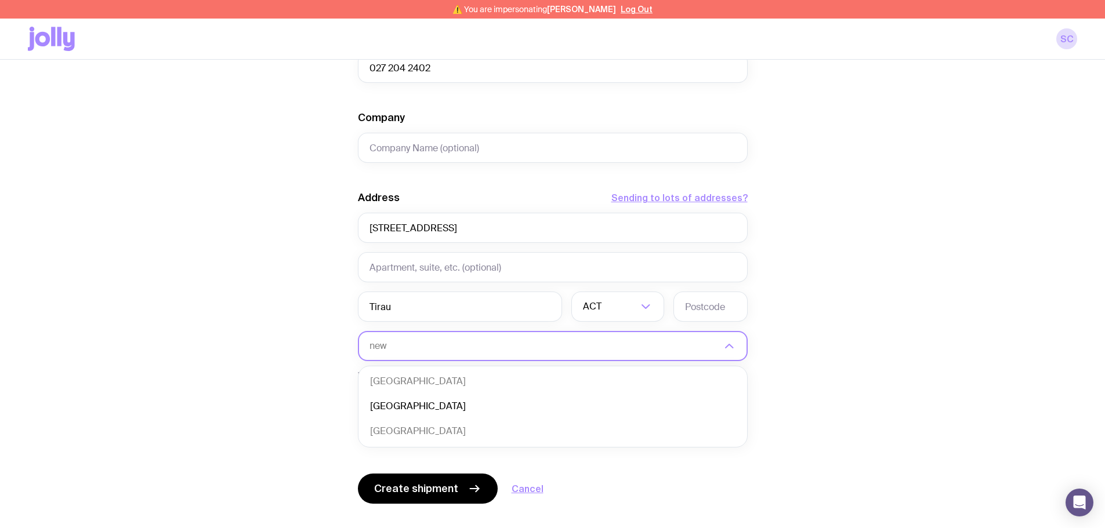
click at [403, 296] on li "[GEOGRAPHIC_DATA]" at bounding box center [553, 406] width 389 height 25
type input "new"
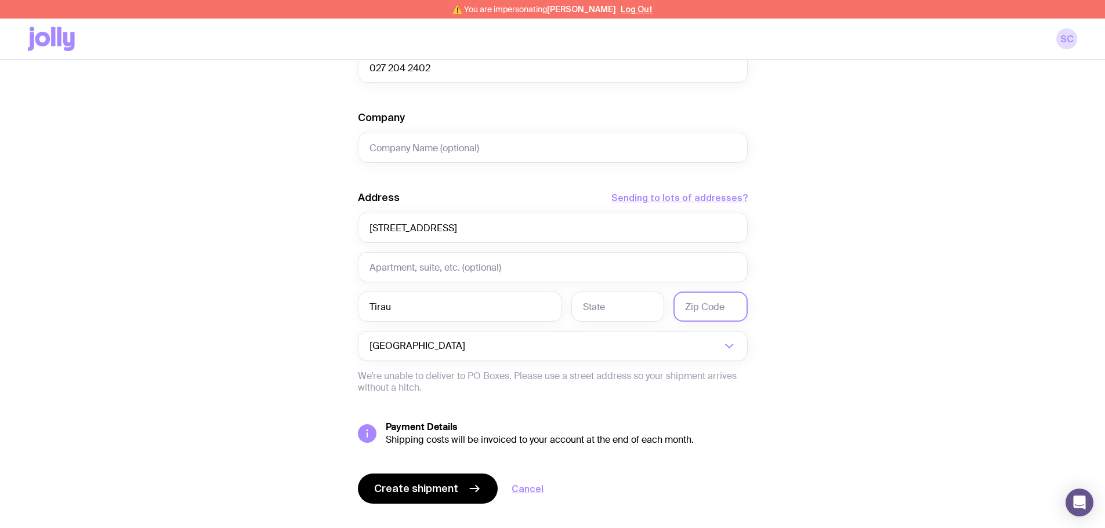
click at [440, 296] on input "text" at bounding box center [711, 307] width 74 height 30
click at [440, 296] on input "text" at bounding box center [617, 307] width 93 height 30
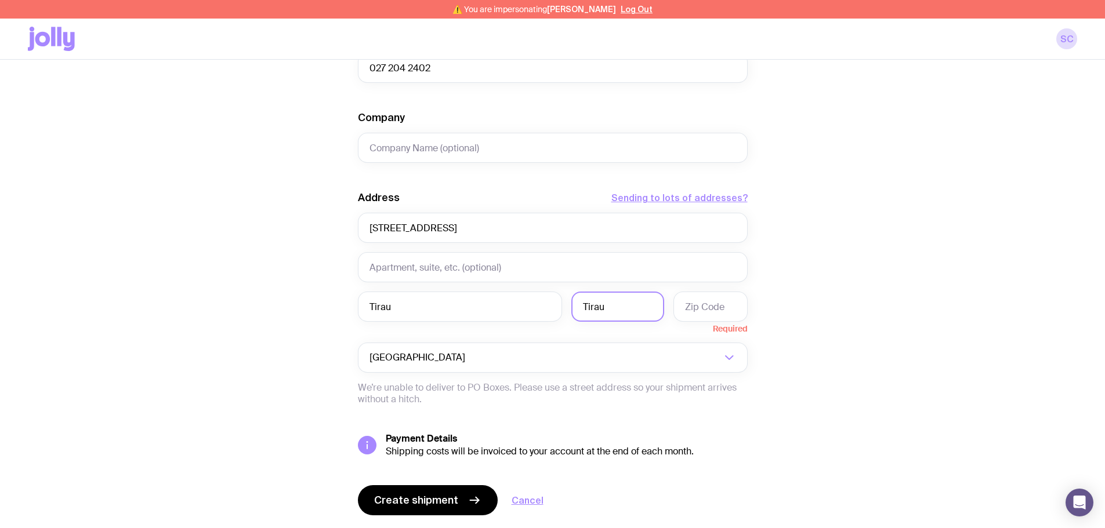
type input "Tirau"
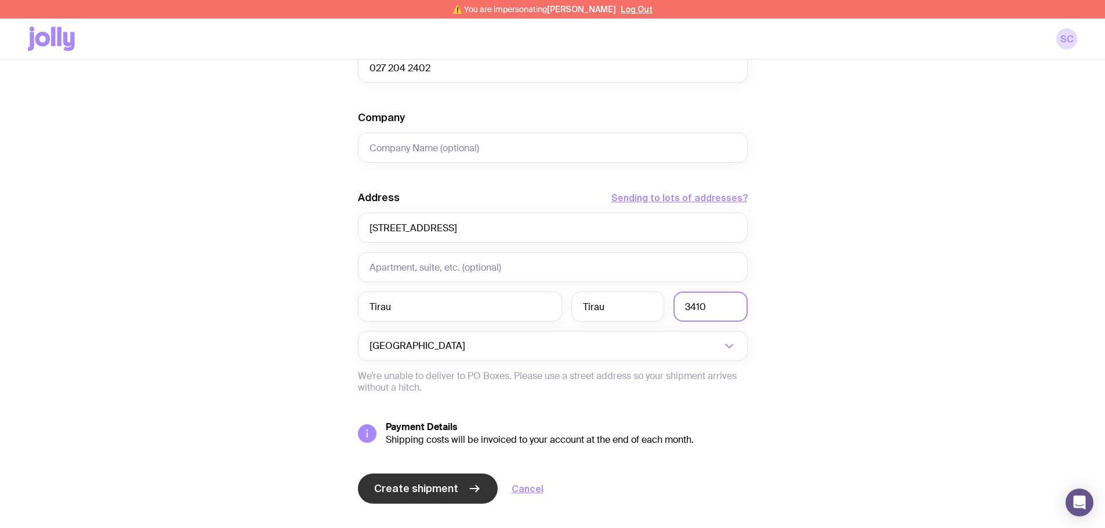
type input "3410"
click at [398, 296] on span "Create shipment" at bounding box center [416, 489] width 84 height 14
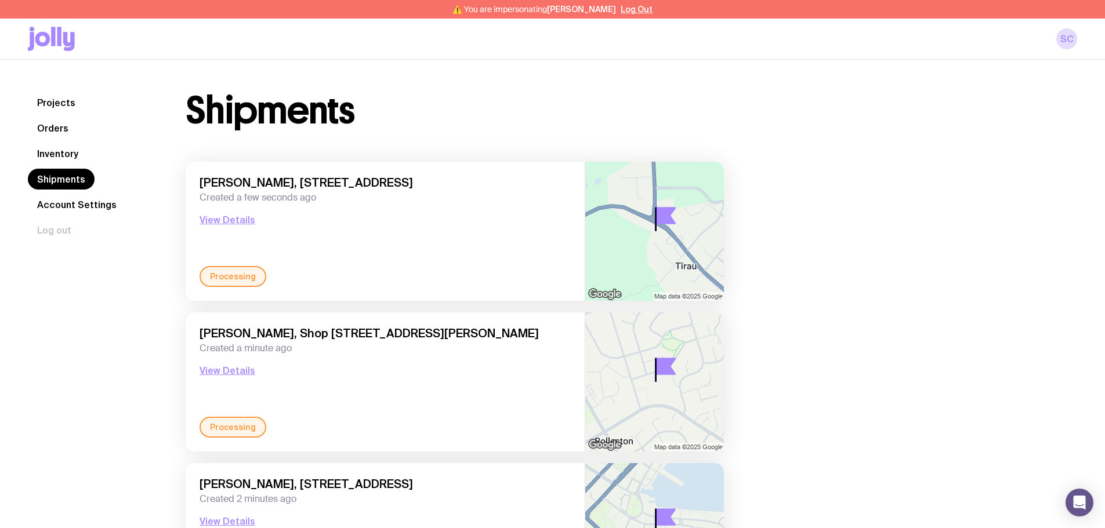
click at [73, 155] on link "Inventory" at bounding box center [58, 153] width 60 height 21
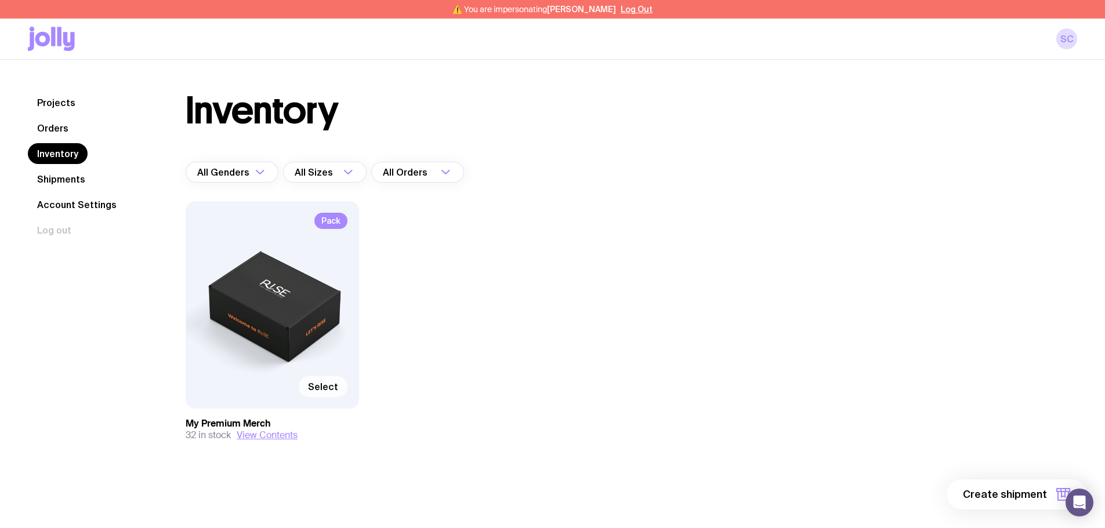
click at [335, 296] on span "Select" at bounding box center [323, 387] width 30 height 12
click at [0, 0] on input "Select" at bounding box center [0, 0] width 0 height 0
click at [440, 296] on span "1 item" at bounding box center [1032, 495] width 29 height 14
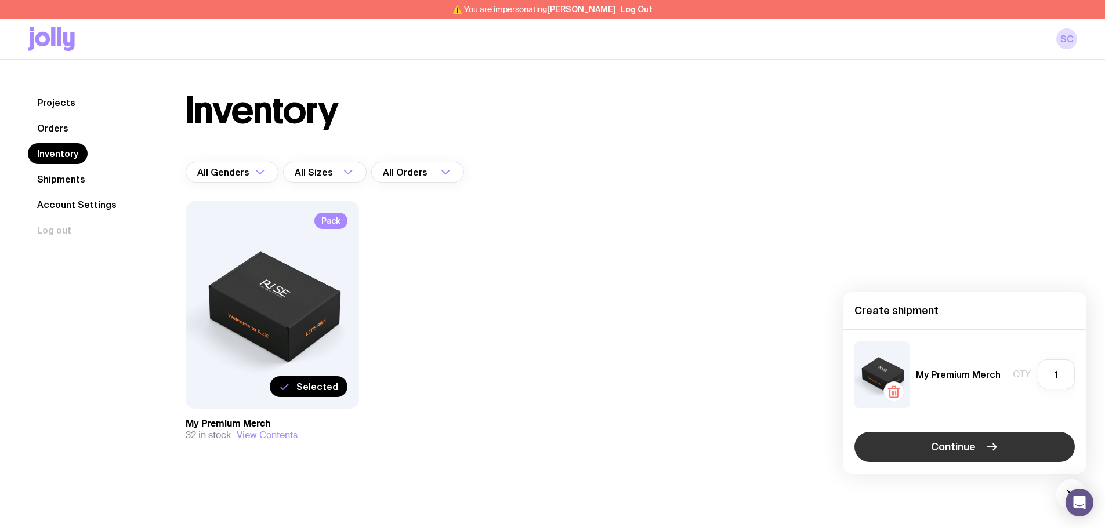
click at [440, 296] on button "Continue" at bounding box center [965, 447] width 220 height 30
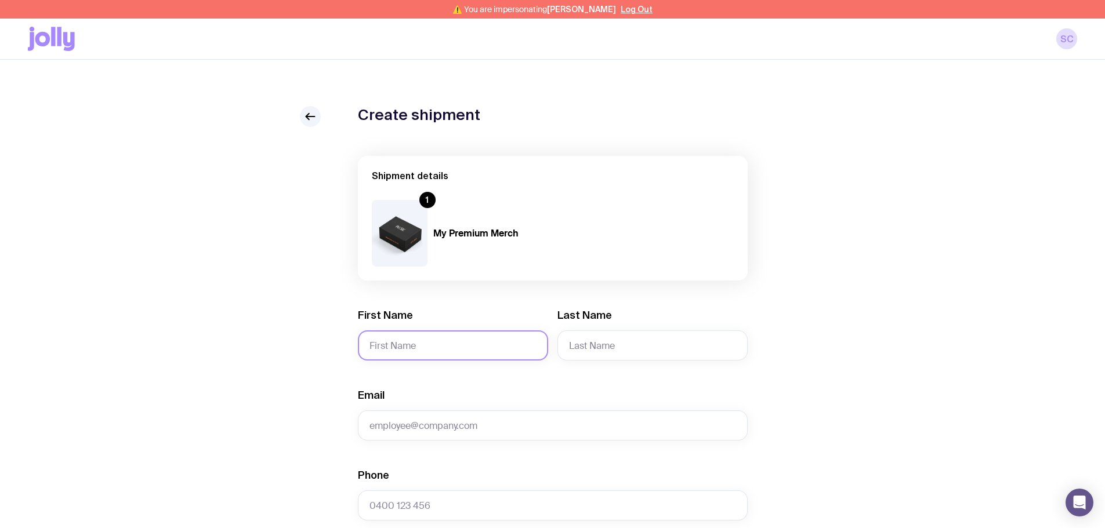
click at [440, 296] on input "First Name" at bounding box center [453, 346] width 190 height 30
type input "Rhian"
type input "Verberne"
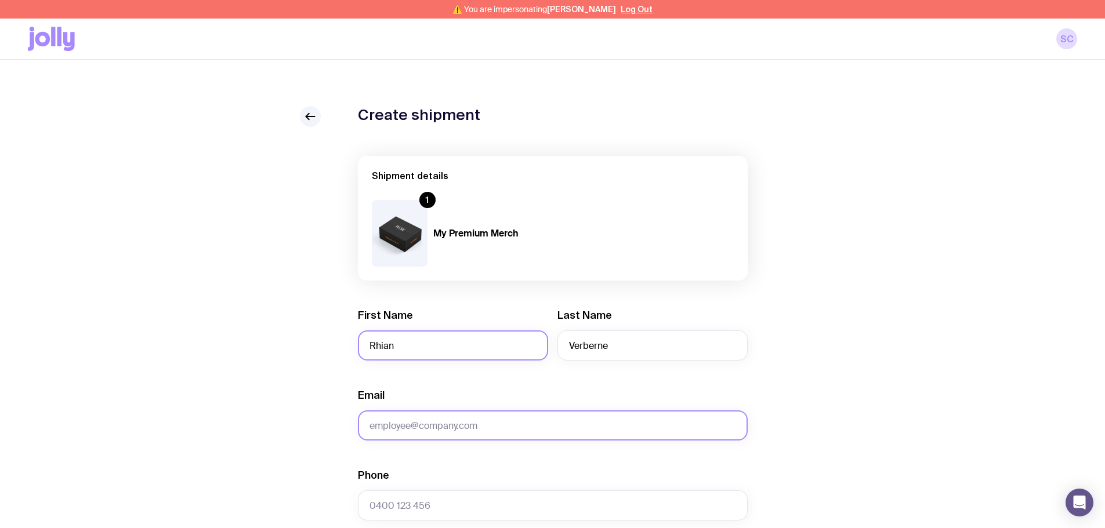
paste input "[EMAIL_ADDRESS][DOMAIN_NAME]"
type input "[EMAIL_ADDRESS][DOMAIN_NAME]"
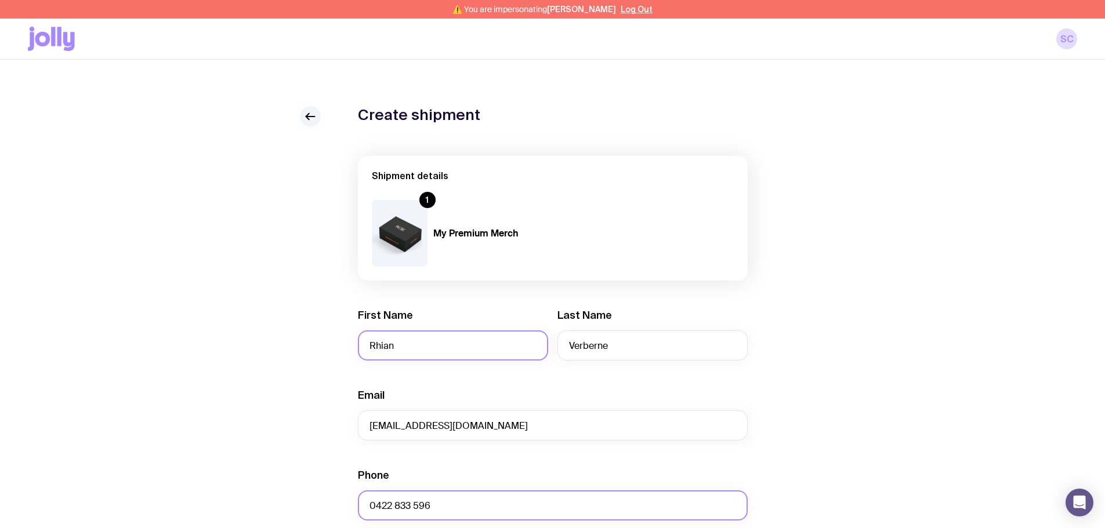
type input "0422 833 596"
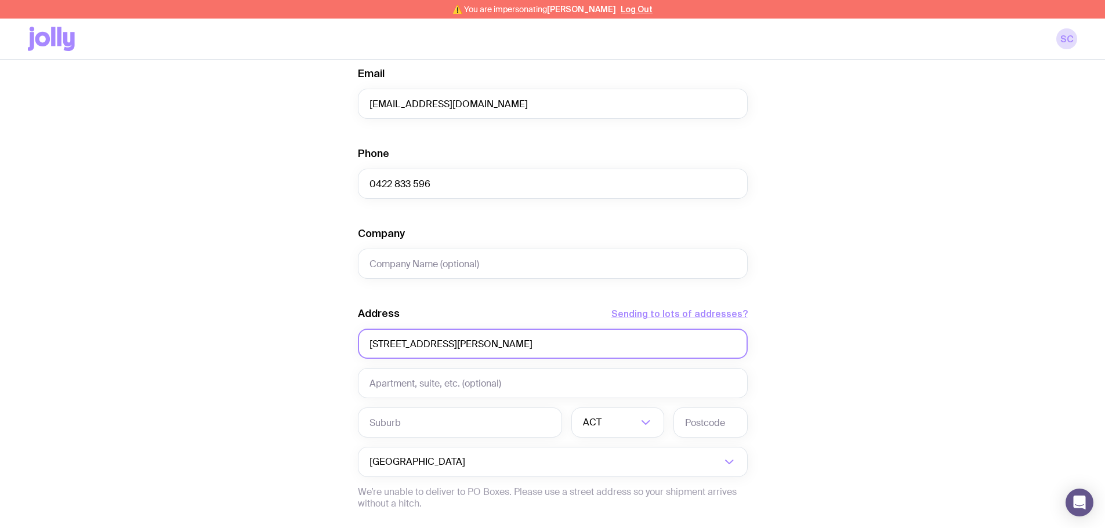
type input "[STREET_ADDRESS][PERSON_NAME]"
type input "Mount [PERSON_NAME]"
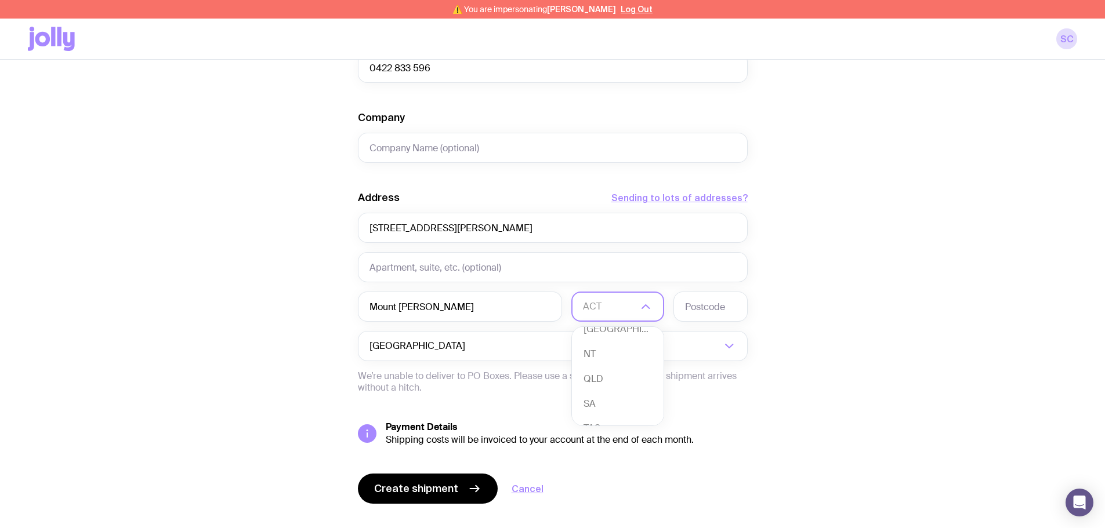
scroll to position [106, 0]
click at [440, 296] on li "VIC" at bounding box center [618, 385] width 92 height 25
click at [440, 296] on input "text" at bounding box center [711, 307] width 74 height 30
type input "3930"
click at [424, 296] on span "Create shipment" at bounding box center [416, 489] width 84 height 14
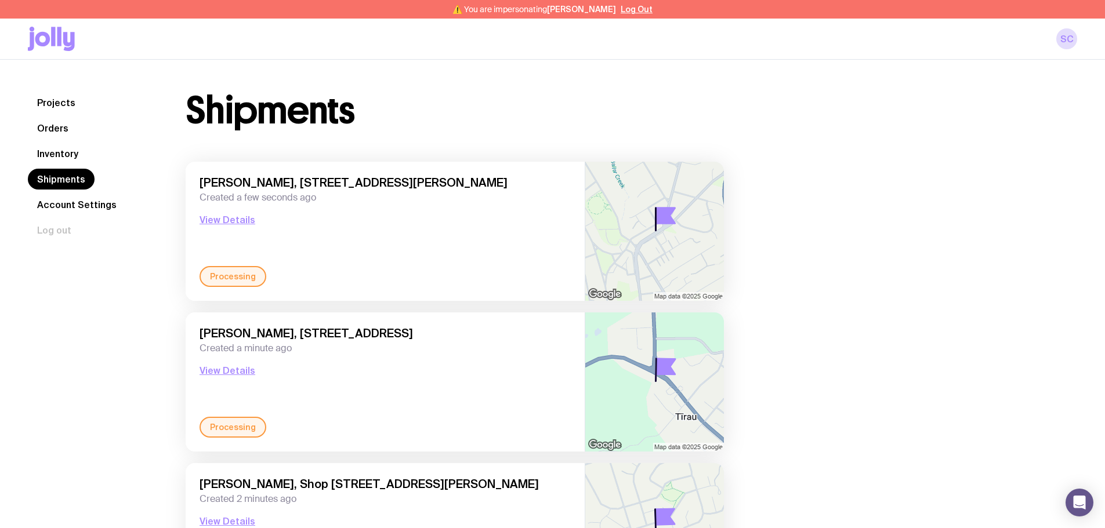
click at [60, 161] on link "Inventory" at bounding box center [58, 153] width 60 height 21
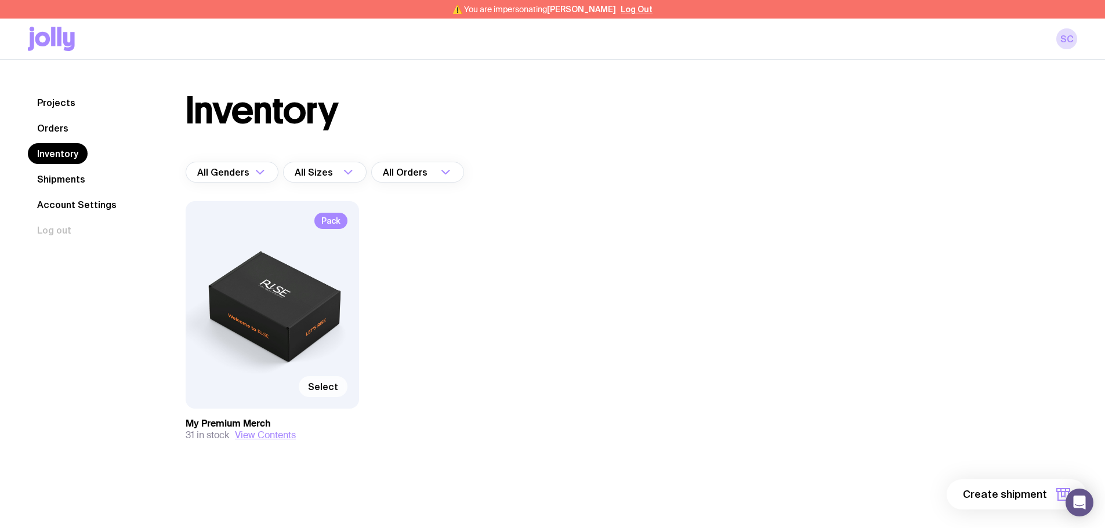
click at [317, 296] on span "Select" at bounding box center [323, 387] width 30 height 12
click at [0, 0] on input "Select" at bounding box center [0, 0] width 0 height 0
click at [440, 296] on span "1 item" at bounding box center [1032, 495] width 29 height 14
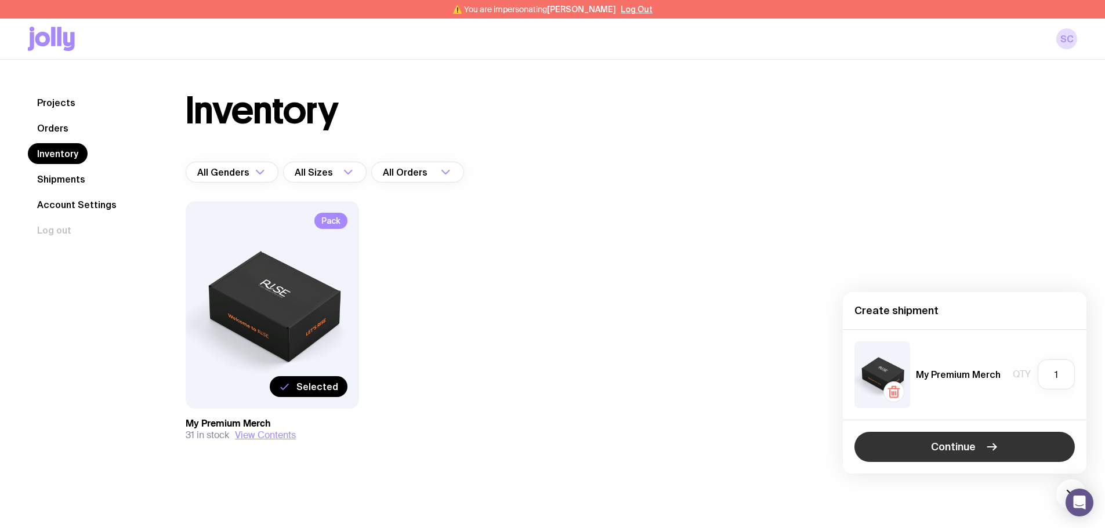
click at [440, 296] on icon "button" at bounding box center [992, 447] width 14 height 14
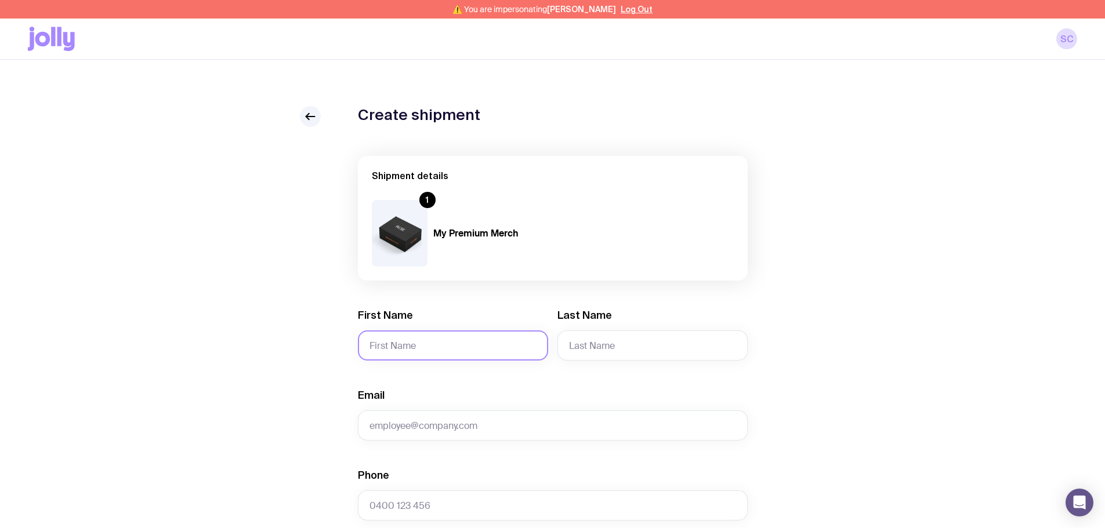
click at [417, 296] on input "First Name" at bounding box center [453, 346] width 190 height 30
type input "[PERSON_NAME]"
type input "Nikoiee"
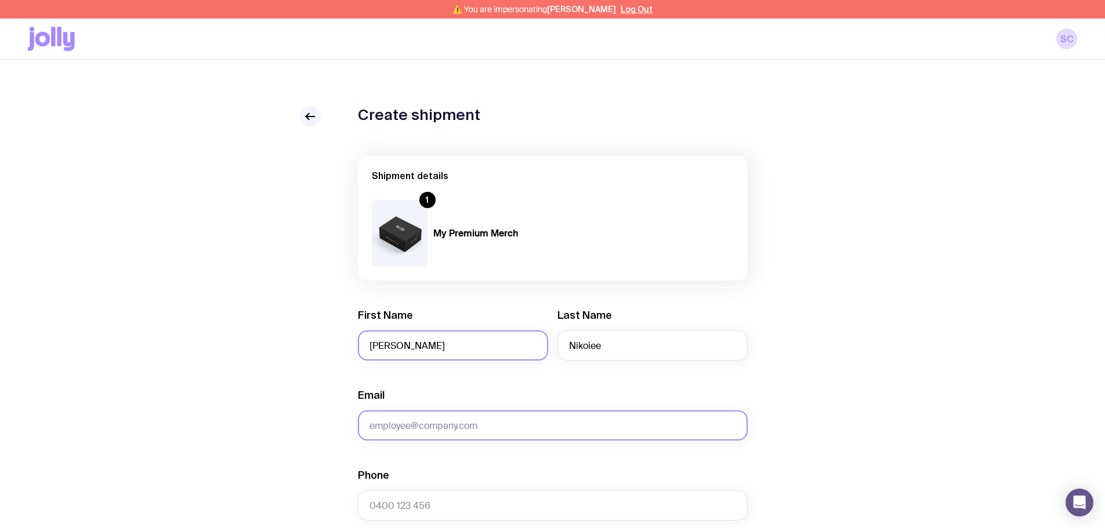
paste input "[EMAIL_ADDRESS][DOMAIN_NAME]"
type input "[EMAIL_ADDRESS][DOMAIN_NAME]"
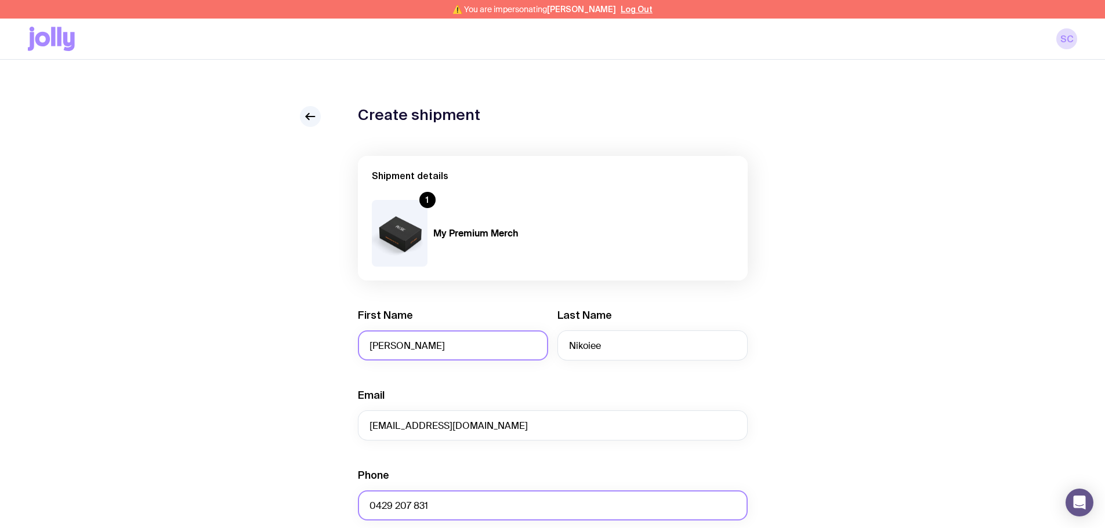
type input "0429 207 831"
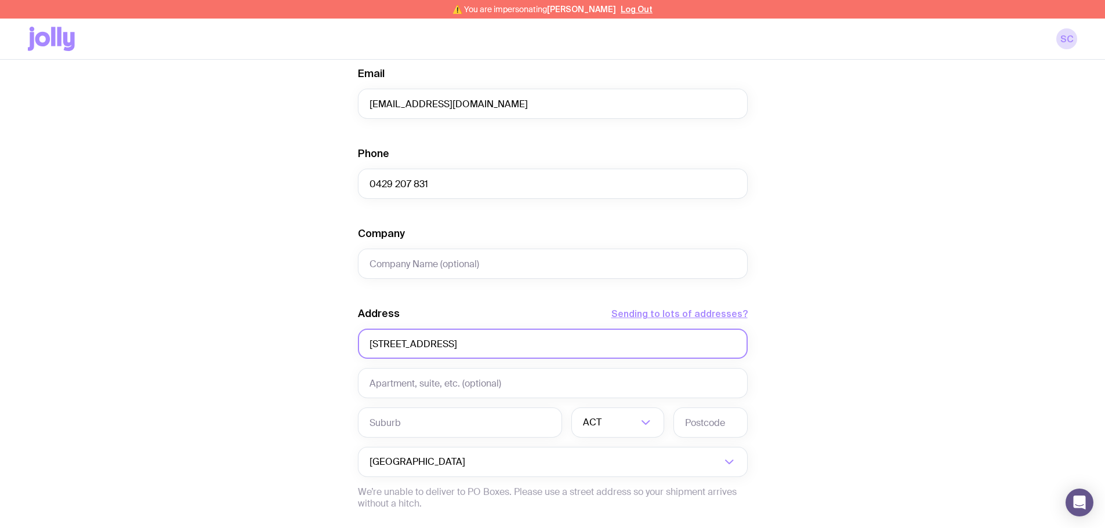
type input "[STREET_ADDRESS]"
type input "Armadale"
click at [440, 296] on li "VIC" at bounding box center [618, 501] width 92 height 25
click at [440, 296] on input "text" at bounding box center [711, 423] width 74 height 30
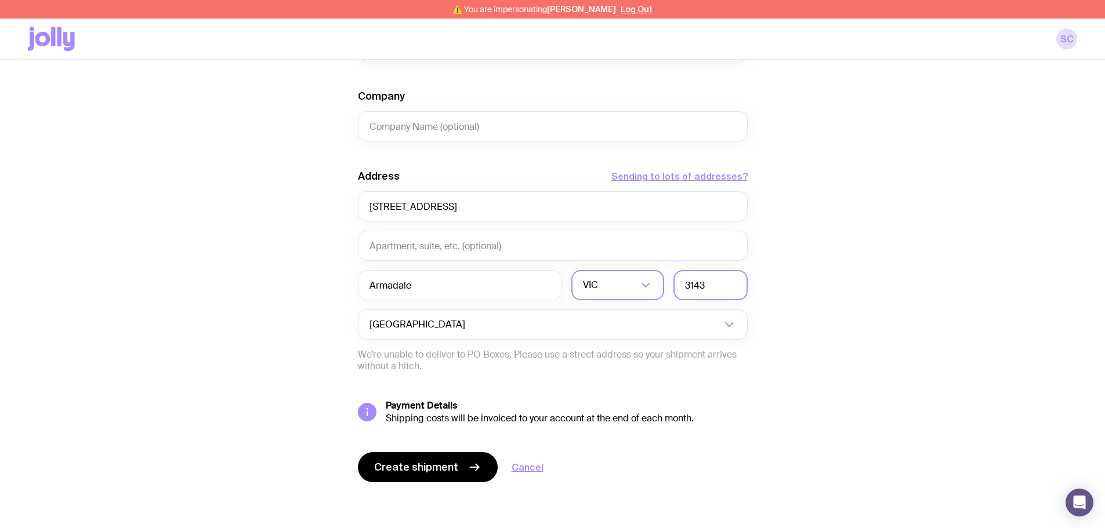
scroll to position [460, 0]
type input "3143"
click at [418, 296] on button "Create shipment" at bounding box center [428, 467] width 140 height 30
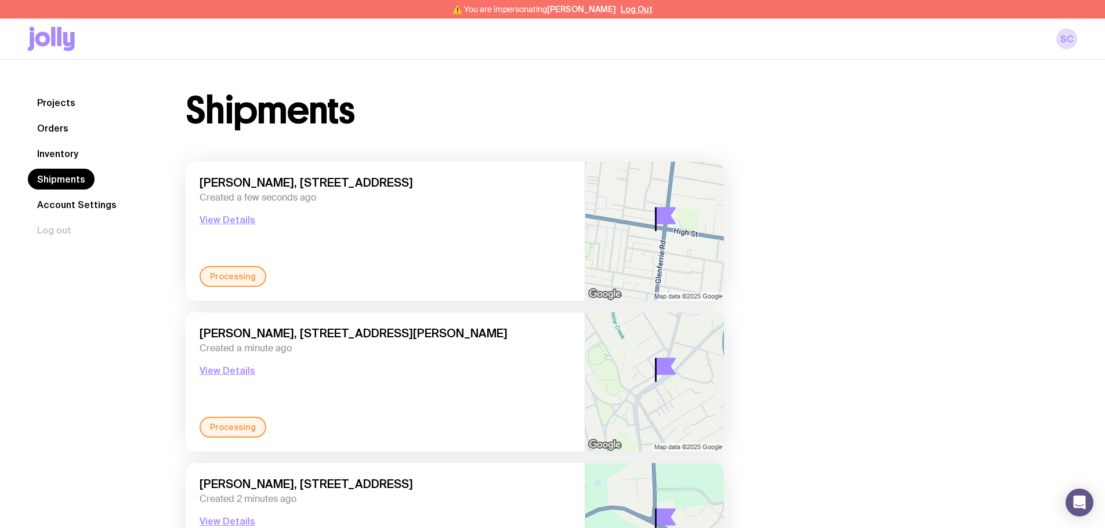
click at [63, 156] on link "Inventory" at bounding box center [58, 153] width 60 height 21
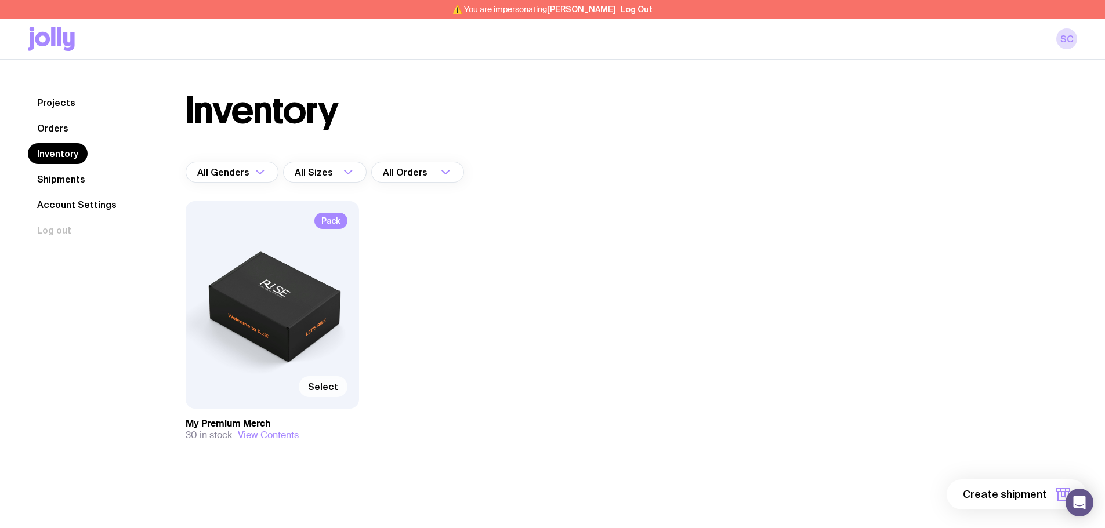
click at [334, 296] on span "Select" at bounding box center [323, 387] width 30 height 12
click at [0, 0] on input "Select" at bounding box center [0, 0] width 0 height 0
click at [440, 296] on span "1 item" at bounding box center [1032, 495] width 29 height 14
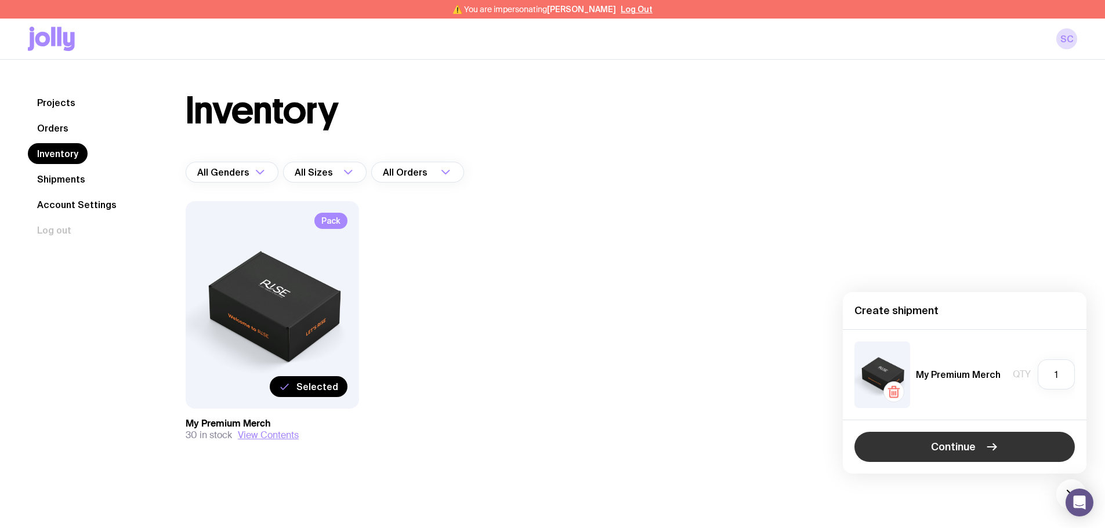
click at [440, 296] on button "Continue" at bounding box center [965, 447] width 220 height 30
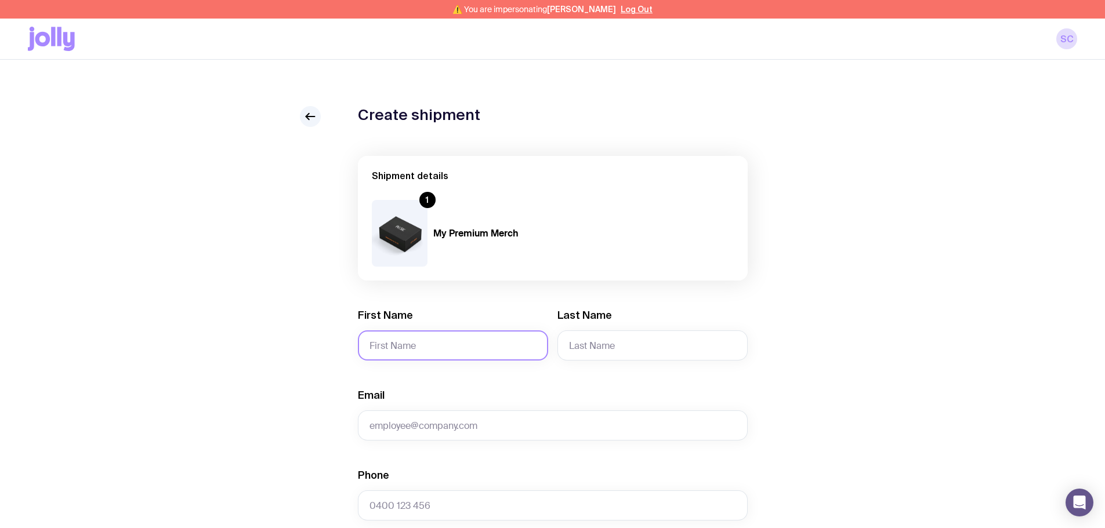
click at [411, 296] on input "First Name" at bounding box center [453, 346] width 190 height 30
type input "[PERSON_NAME]"
type input "French"
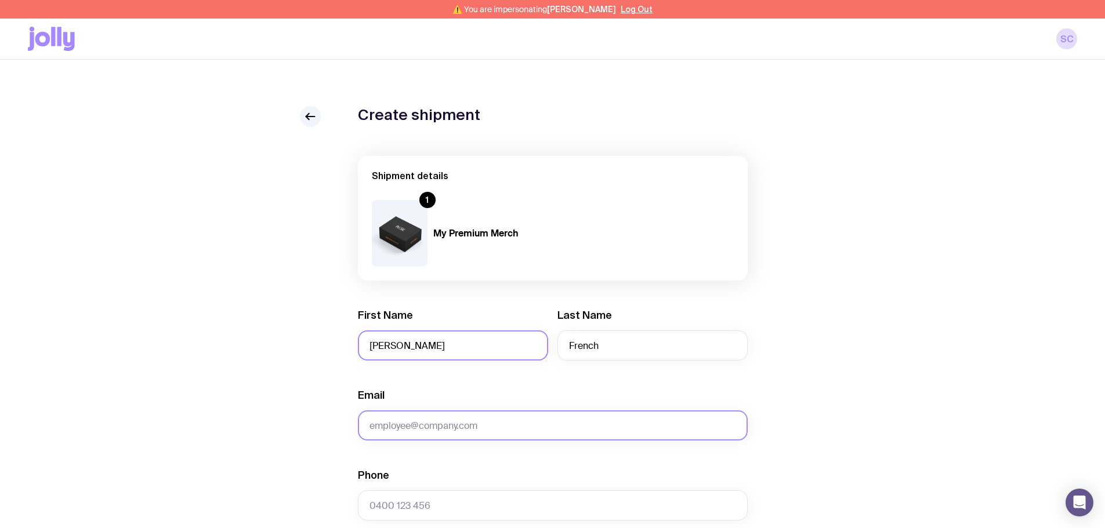
paste input "[EMAIL_ADDRESS][DOMAIN_NAME]"
type input "[EMAIL_ADDRESS][DOMAIN_NAME]"
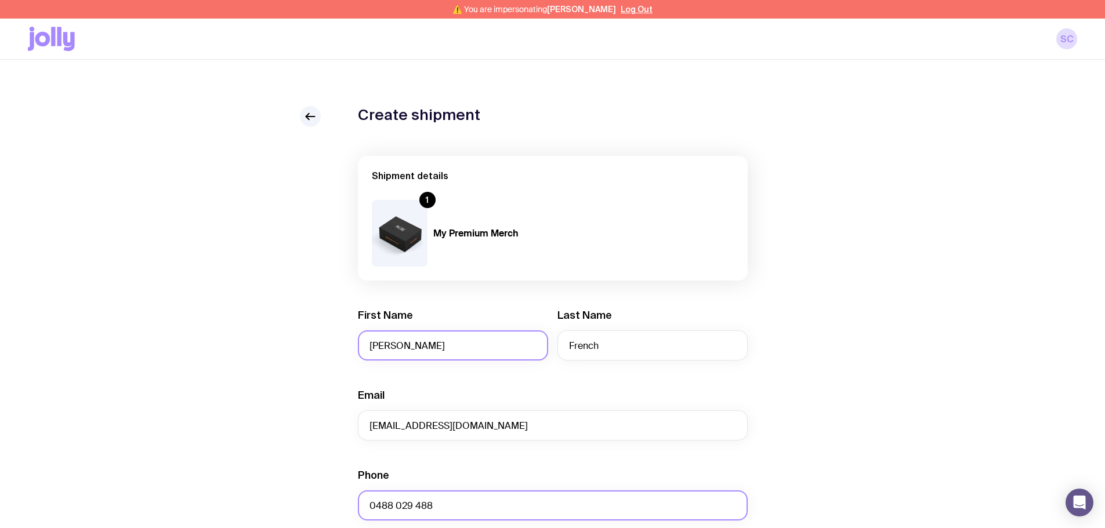
type input "0488 029 488"
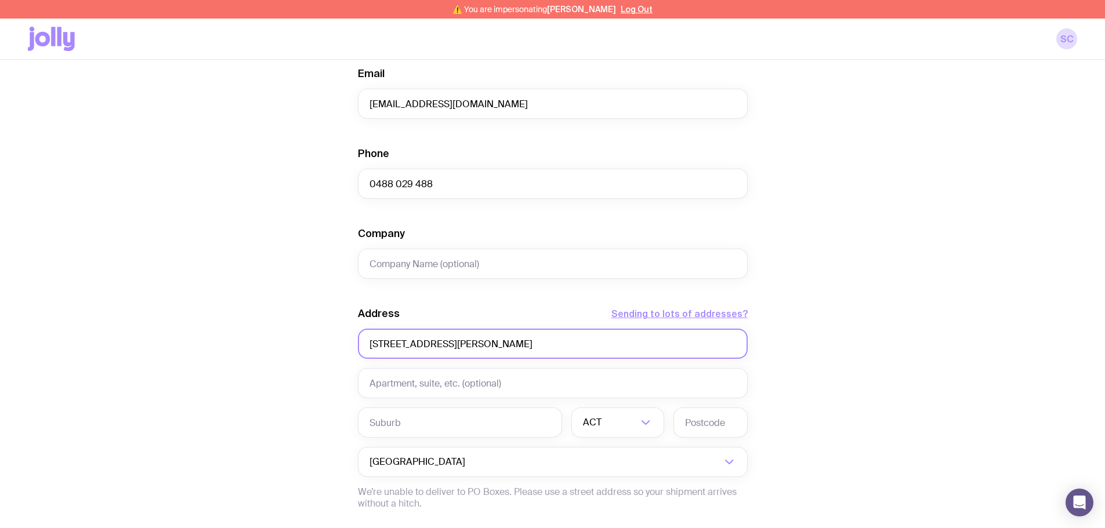
type input "[STREET_ADDRESS][PERSON_NAME]"
type input "[PERSON_NAME]"
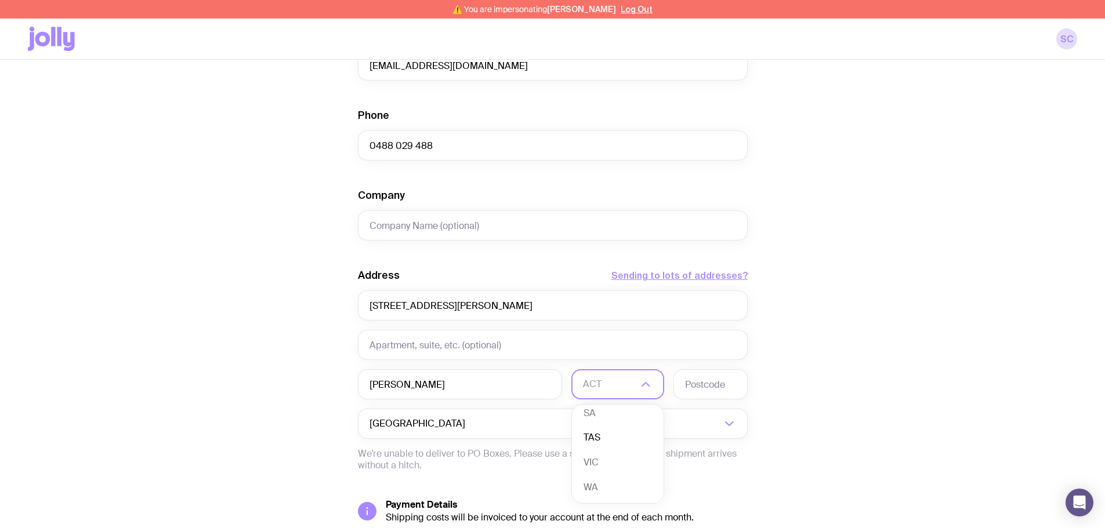
scroll to position [380, 0]
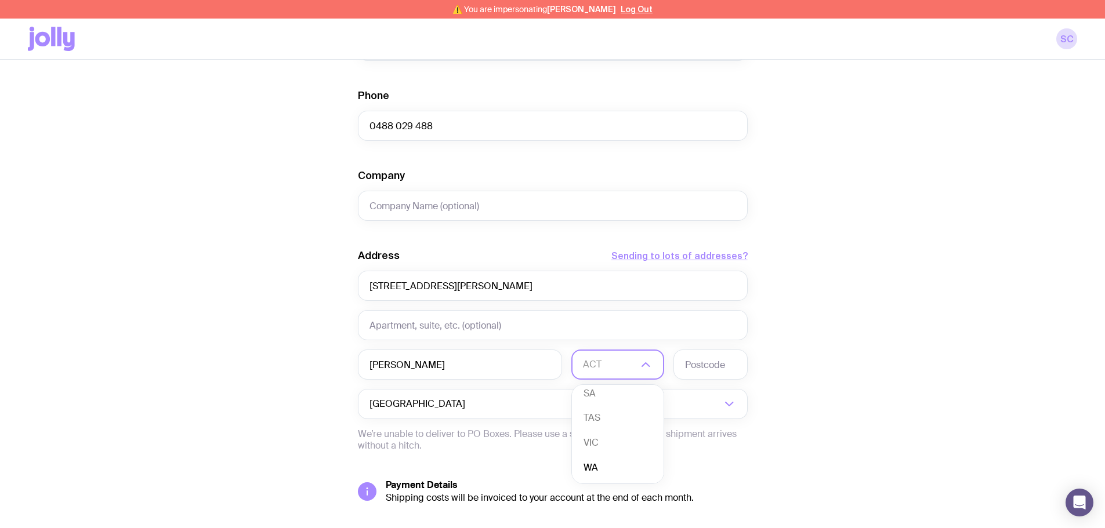
click at [440, 296] on li "WA" at bounding box center [618, 468] width 92 height 25
click at [440, 296] on input "text" at bounding box center [711, 365] width 74 height 30
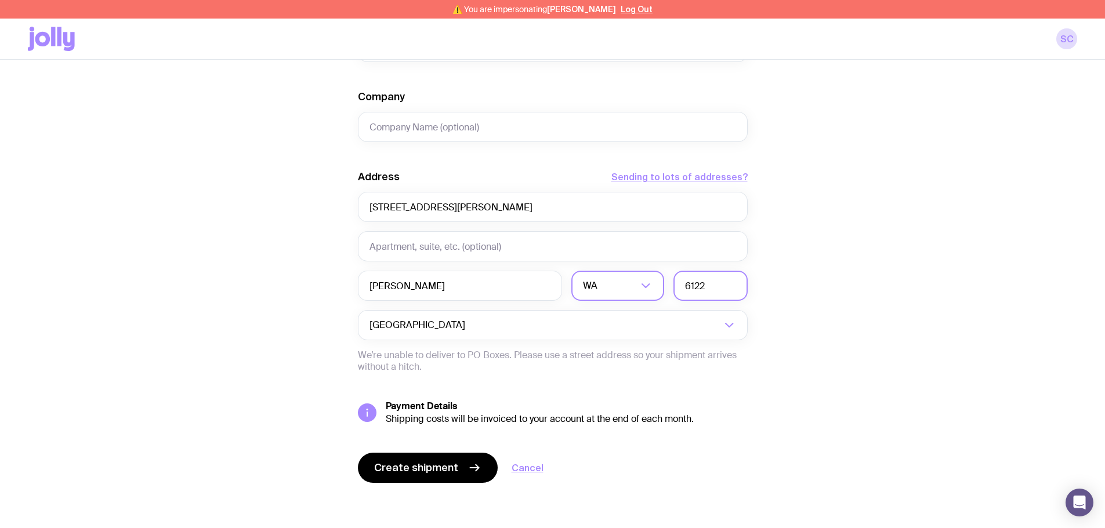
scroll to position [460, 0]
type input "6122"
click at [440, 296] on span "Create shipment" at bounding box center [416, 467] width 84 height 14
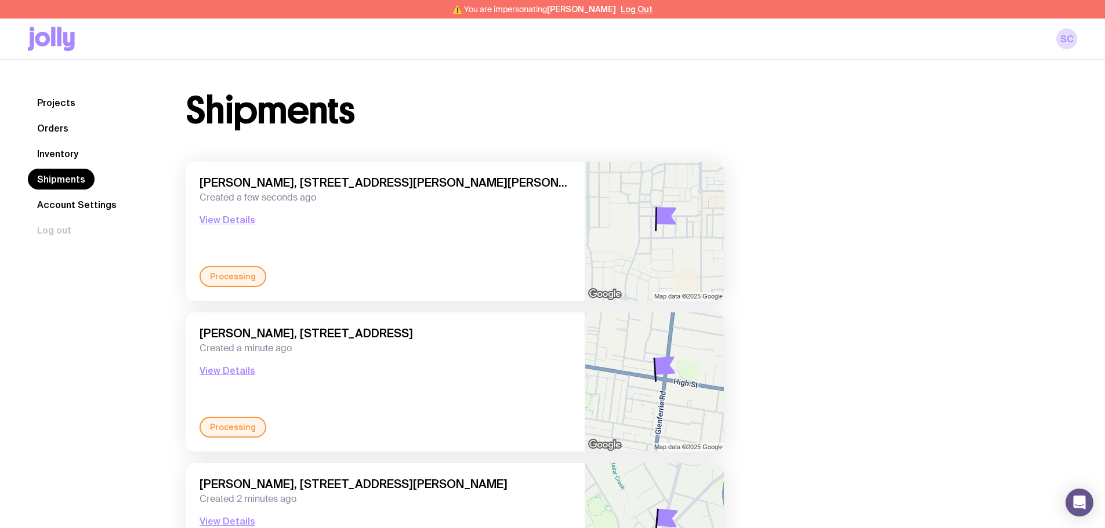
click at [52, 159] on link "Inventory" at bounding box center [58, 153] width 60 height 21
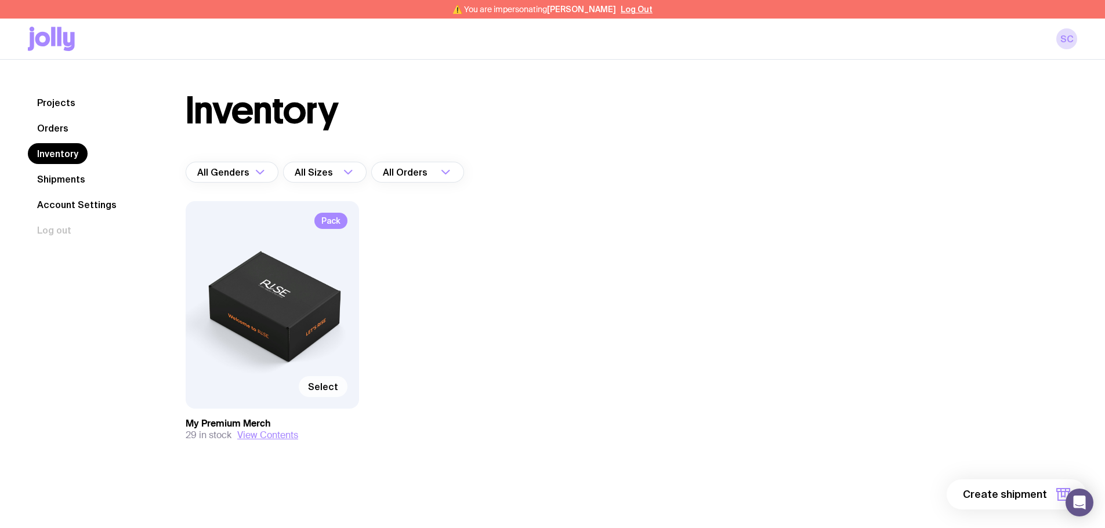
click at [334, 296] on span "Select" at bounding box center [323, 387] width 30 height 12
click at [0, 0] on input "Select" at bounding box center [0, 0] width 0 height 0
click at [440, 296] on span "1 item" at bounding box center [1032, 495] width 29 height 14
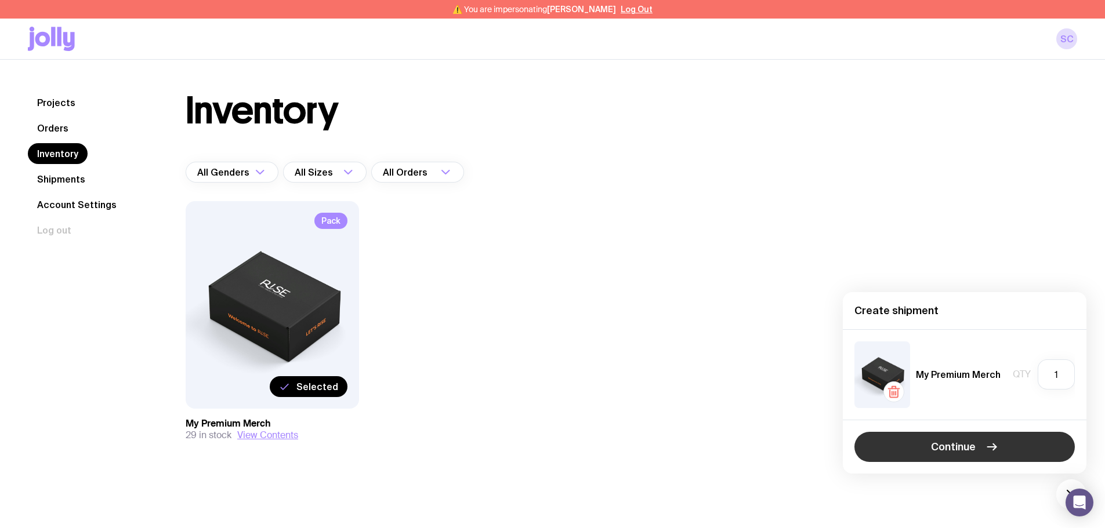
click at [440, 296] on span "Continue" at bounding box center [953, 447] width 45 height 14
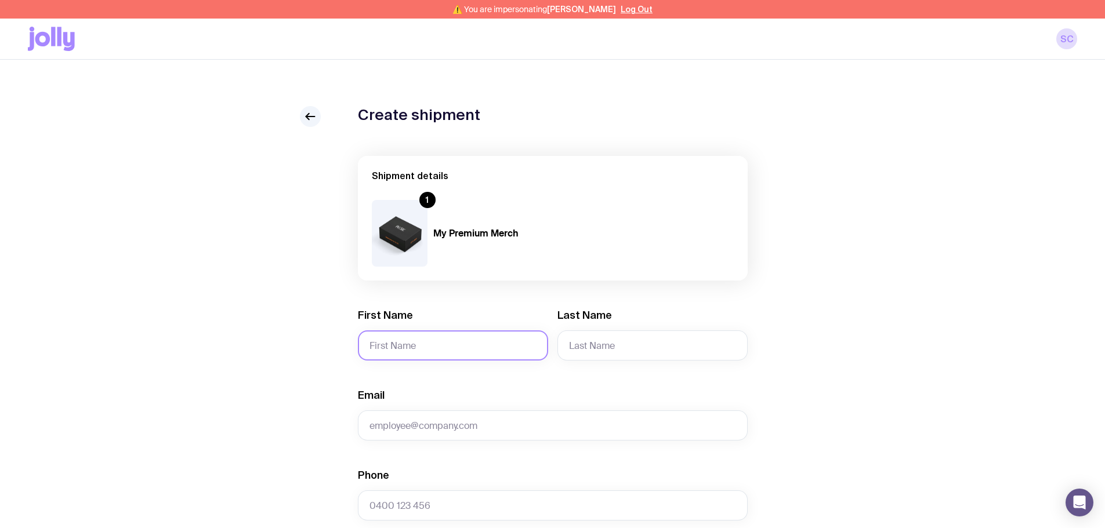
click at [392, 296] on input "First Name" at bounding box center [453, 346] width 190 height 30
type input "Ayden"
type input "Brown"
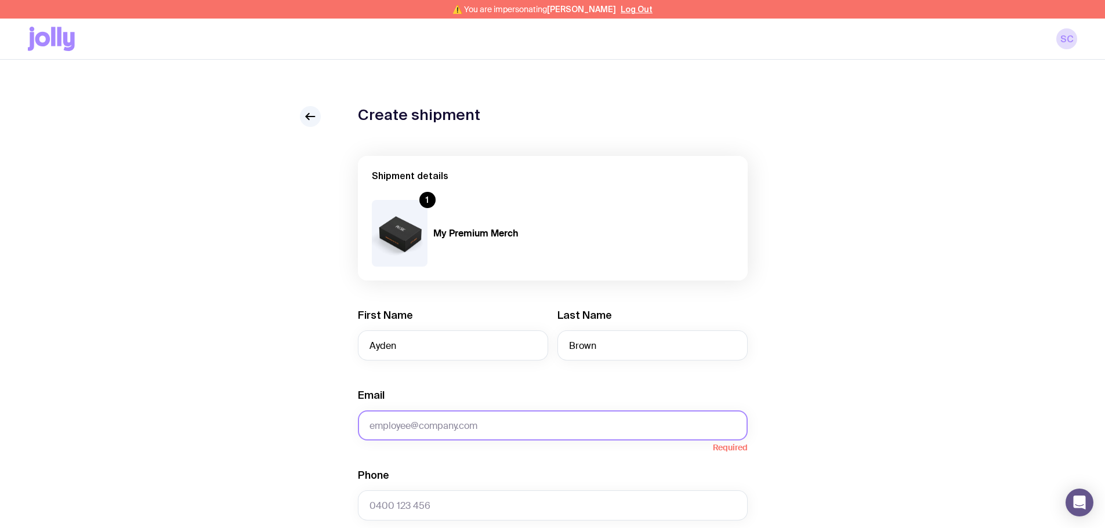
click at [426, 296] on input "Email" at bounding box center [553, 426] width 390 height 30
paste input "[EMAIL_ADDRESS][DOMAIN_NAME]"
type input "[EMAIL_ADDRESS][DOMAIN_NAME]"
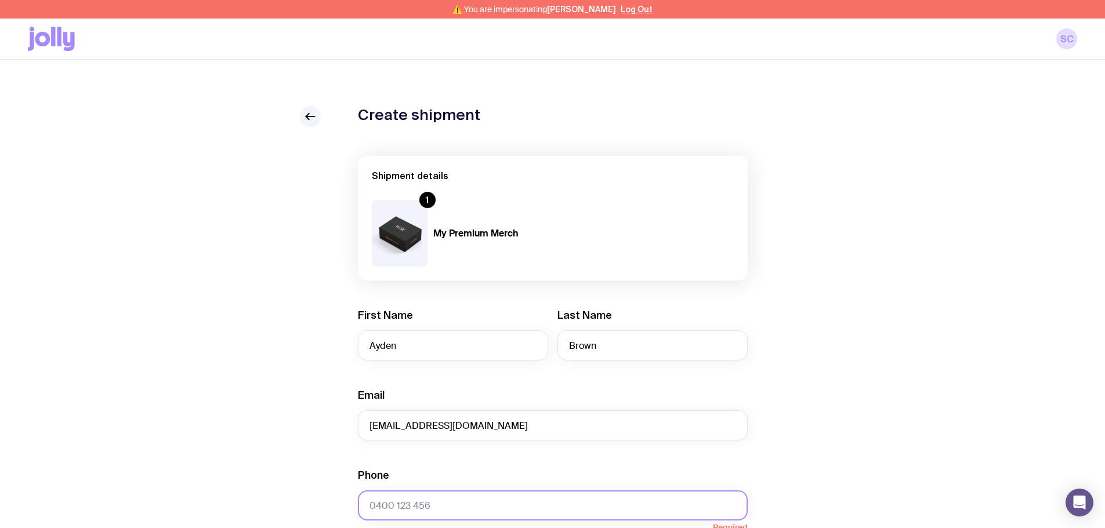
click at [414, 296] on input "Phone" at bounding box center [553, 506] width 390 height 30
type input "0400 332 522"
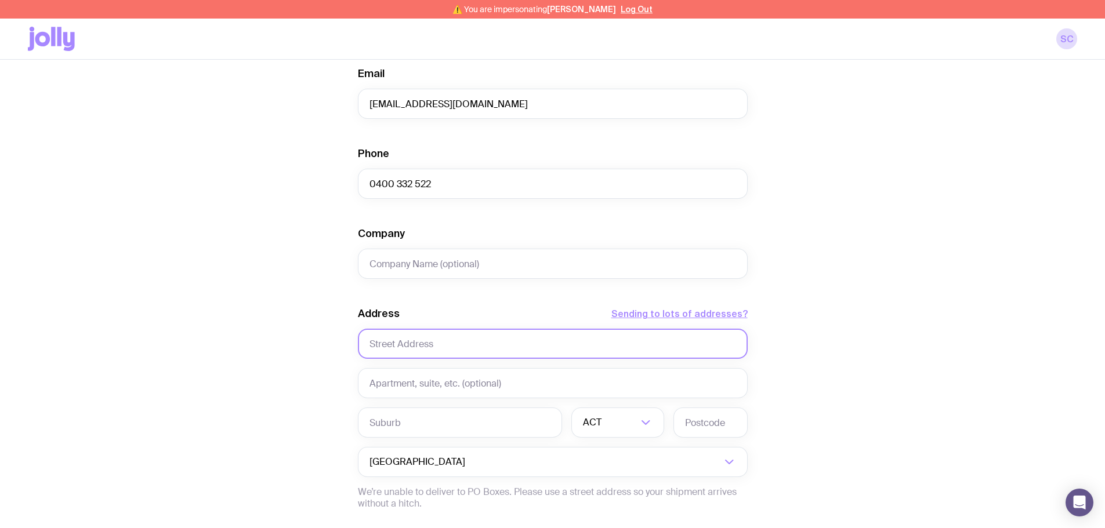
click at [418, 296] on input "text" at bounding box center [553, 344] width 390 height 30
type input "[STREET_ADDRESS]"
type input "8603"
type input "[GEOGRAPHIC_DATA]"
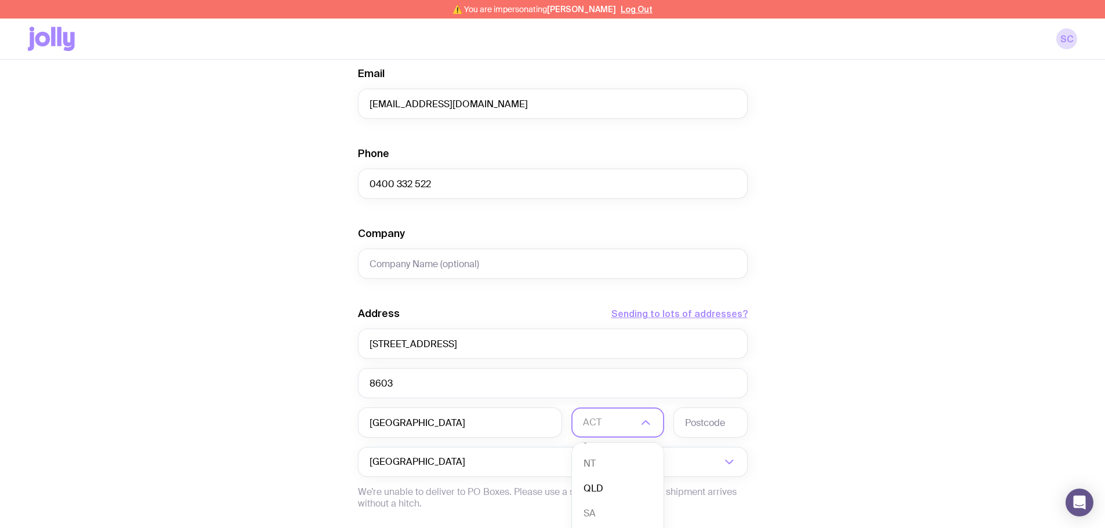
click at [440, 296] on li "QLD" at bounding box center [618, 489] width 92 height 25
click at [440, 296] on input "text" at bounding box center [711, 423] width 74 height 30
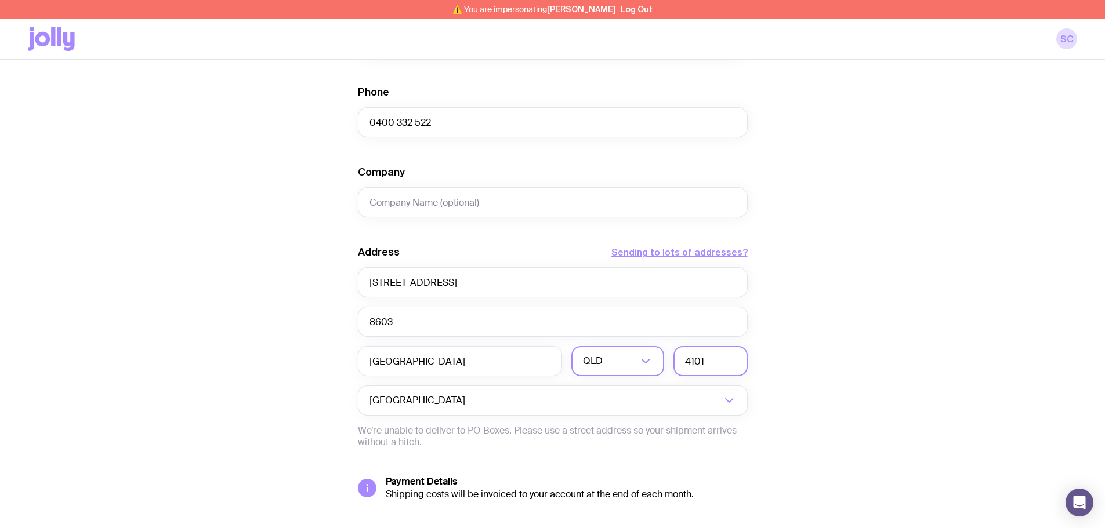
scroll to position [438, 0]
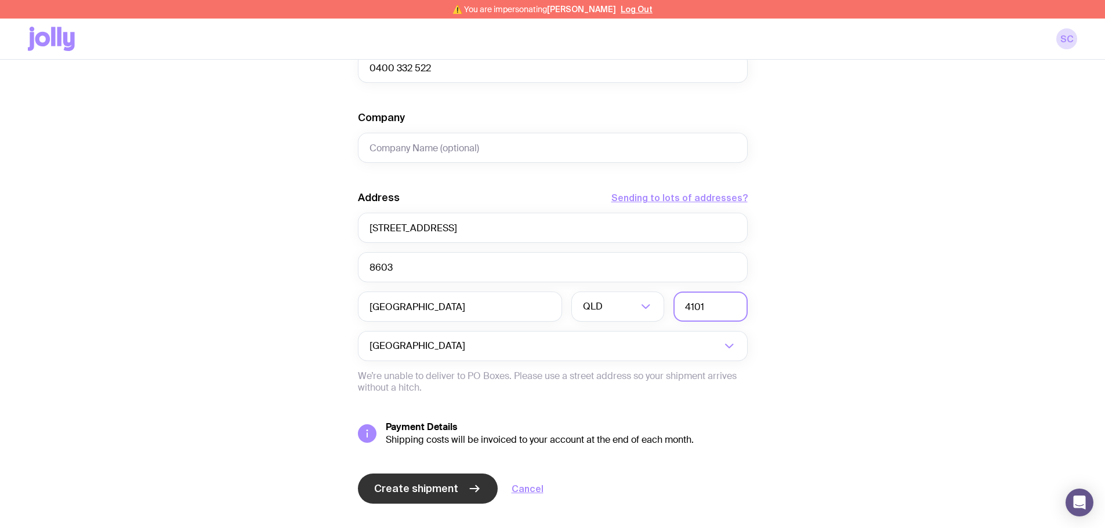
type input "4101"
click at [417, 296] on span "Create shipment" at bounding box center [416, 489] width 84 height 14
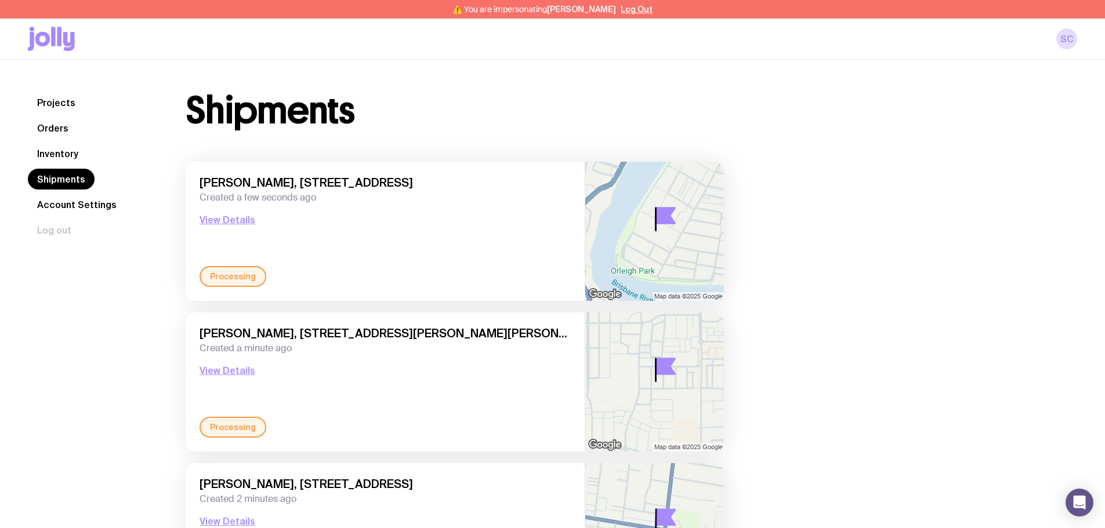
click at [59, 155] on link "Inventory" at bounding box center [58, 153] width 60 height 21
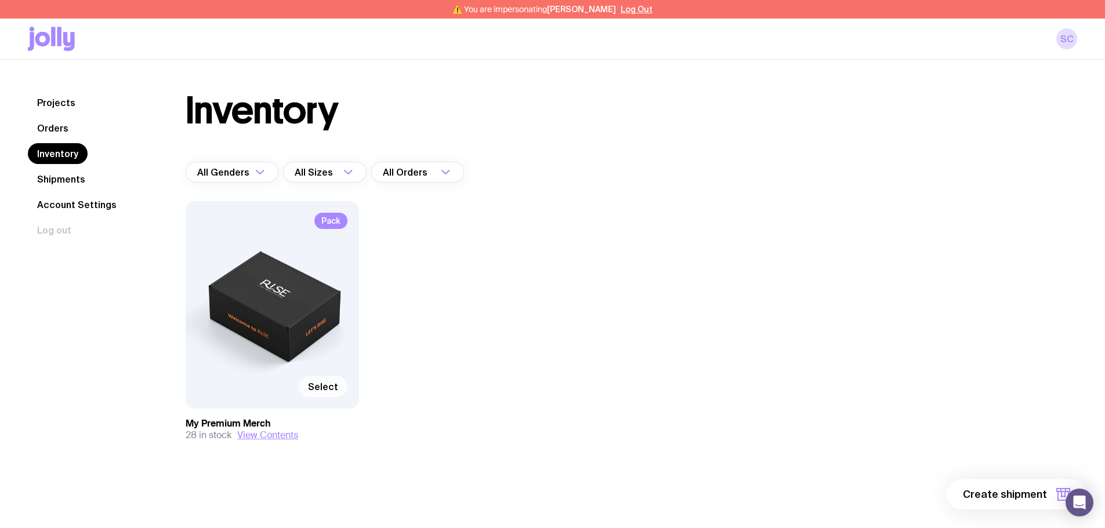
click at [323, 296] on span "Select" at bounding box center [323, 387] width 30 height 12
click at [0, 0] on input "Select" at bounding box center [0, 0] width 0 height 0
click at [440, 296] on button "1 item" at bounding box center [1044, 495] width 85 height 30
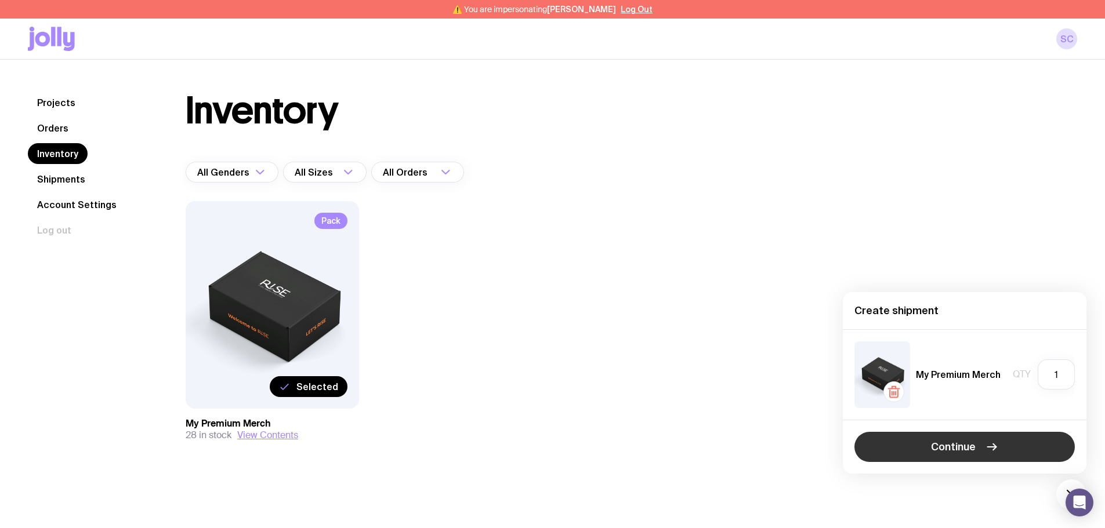
click at [440, 296] on span "Continue" at bounding box center [953, 447] width 45 height 14
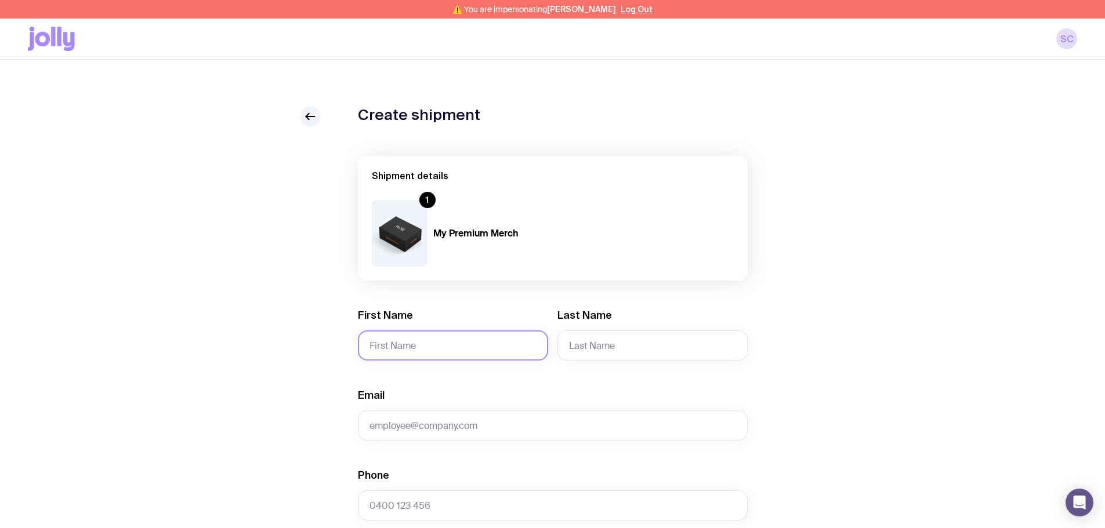
click at [440, 296] on input "First Name" at bounding box center [453, 346] width 190 height 30
type input "[PERSON_NAME]"
type input "Naeem"
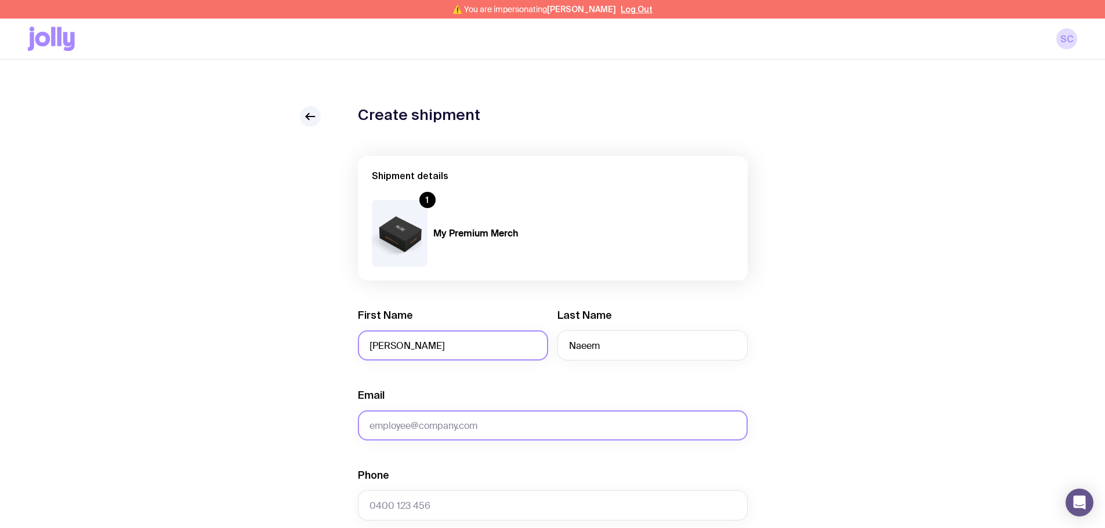
paste input "[EMAIL_ADDRESS][DOMAIN_NAME]"
type input "[EMAIL_ADDRESS][DOMAIN_NAME]"
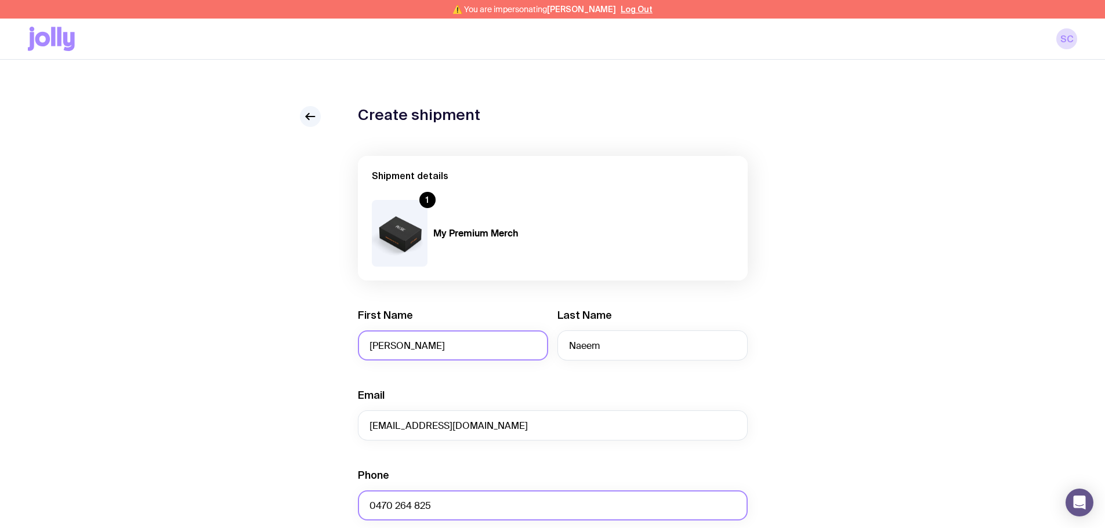
type input "0470 264 825"
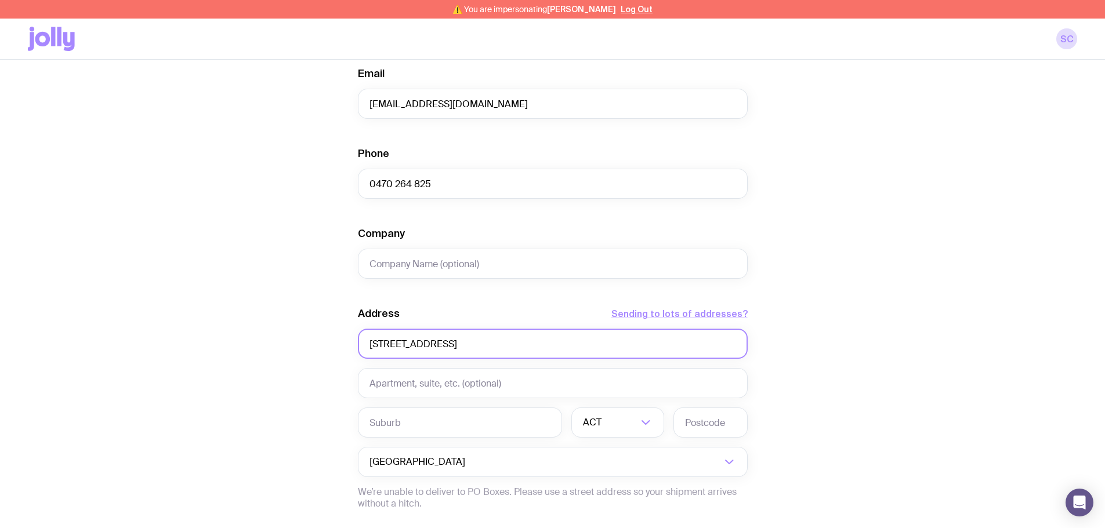
type input "[STREET_ADDRESS]"
type input "F"
type input "[GEOGRAPHIC_DATA]"
click at [440, 296] on li "[GEOGRAPHIC_DATA]" at bounding box center [618, 483] width 92 height 25
click at [440, 296] on input "text" at bounding box center [711, 423] width 74 height 30
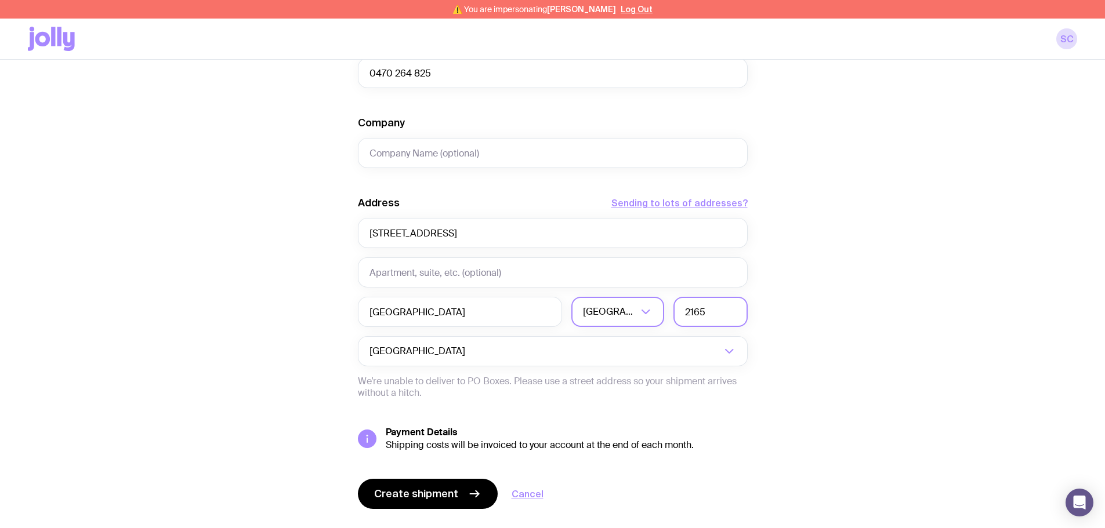
scroll to position [438, 0]
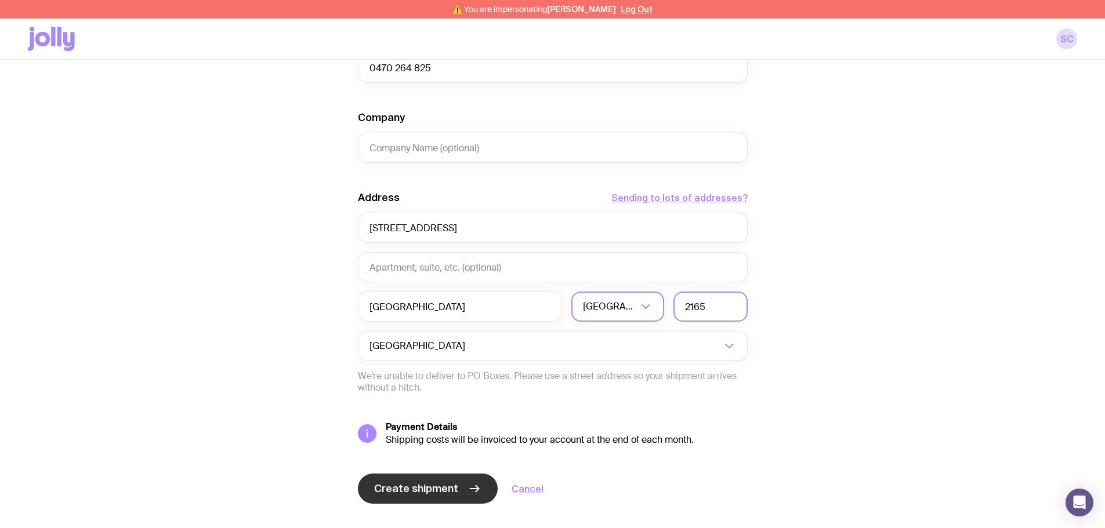
type input "2165"
click at [435, 296] on span "Create shipment" at bounding box center [416, 489] width 84 height 14
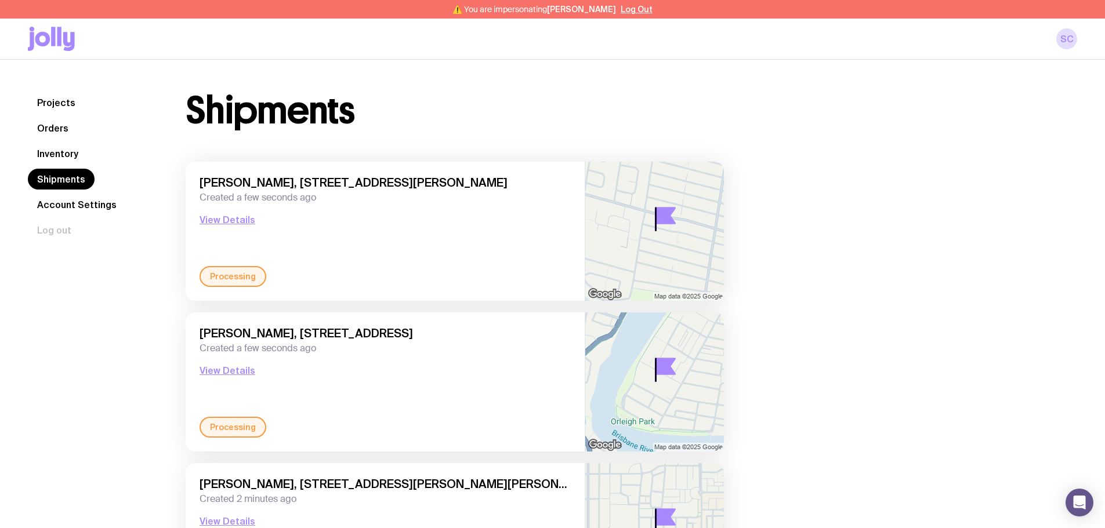
click at [76, 158] on link "Inventory" at bounding box center [58, 153] width 60 height 21
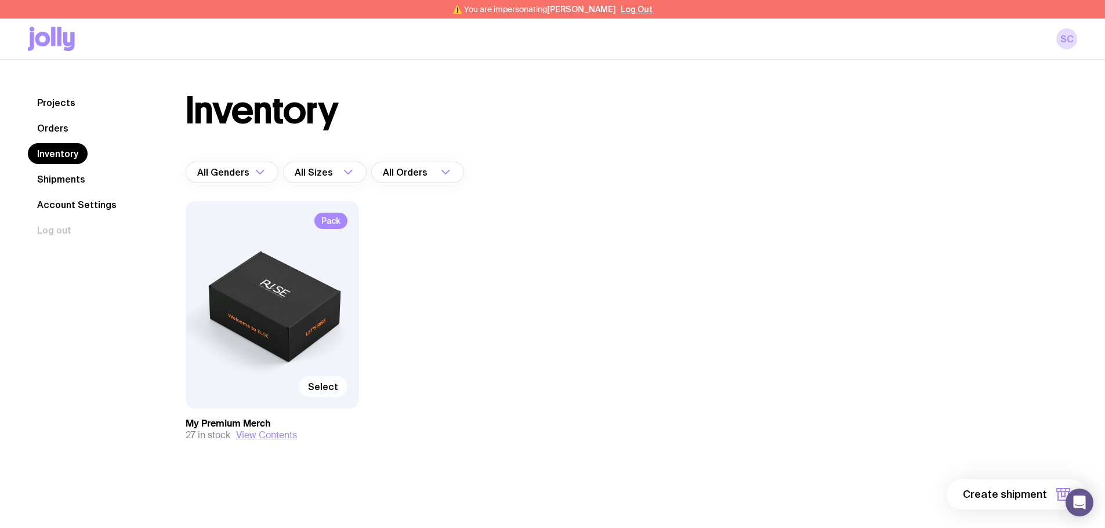
click at [328, 296] on span "Select" at bounding box center [323, 387] width 30 height 12
click at [0, 0] on input "Select" at bounding box center [0, 0] width 0 height 0
click at [440, 296] on span "1 item" at bounding box center [1032, 495] width 29 height 14
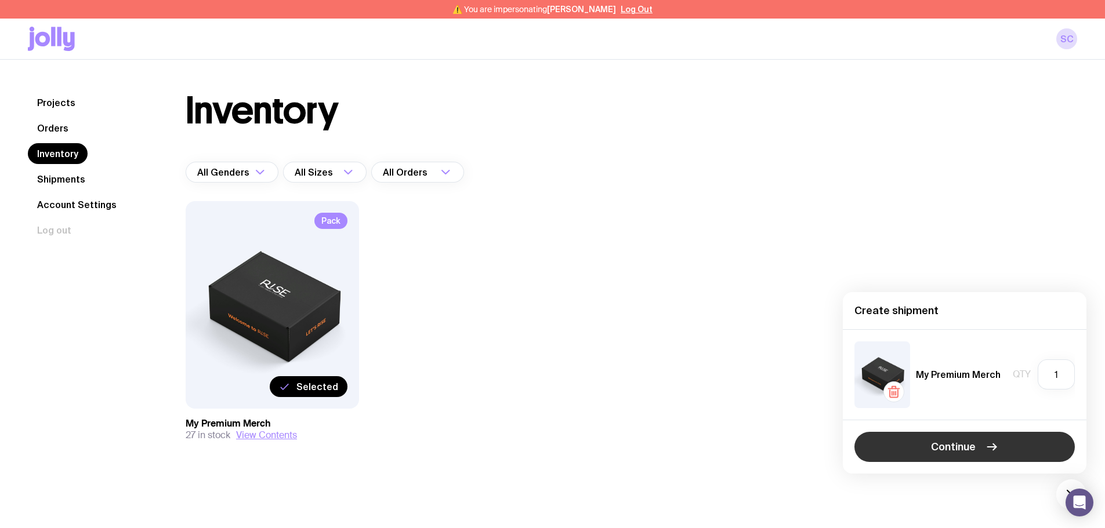
click at [440, 296] on icon "button" at bounding box center [992, 447] width 14 height 14
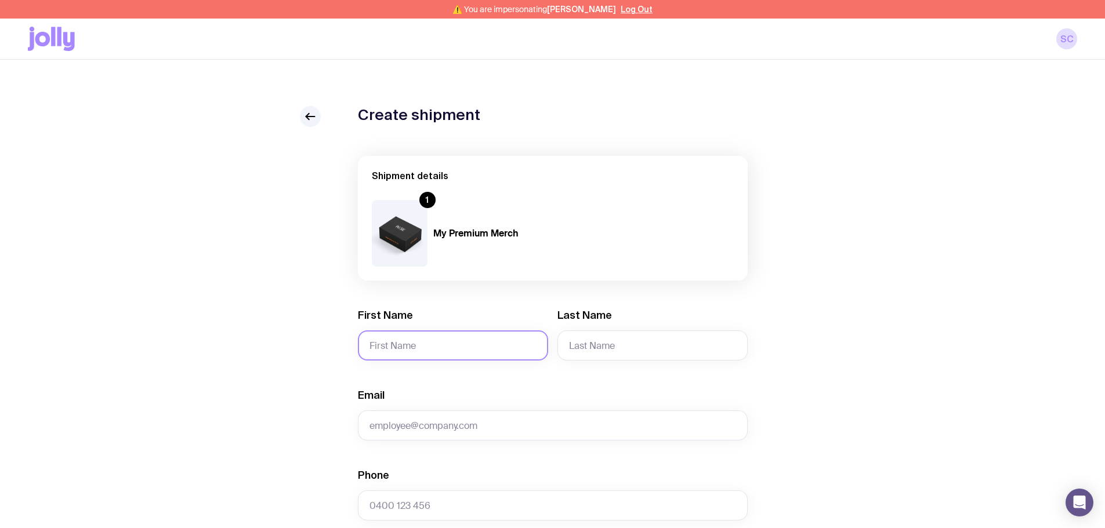
click at [428, 296] on input "First Name" at bounding box center [453, 346] width 190 height 30
type input "[MEDICAL_DATA]"
type input "[PERSON_NAME]"
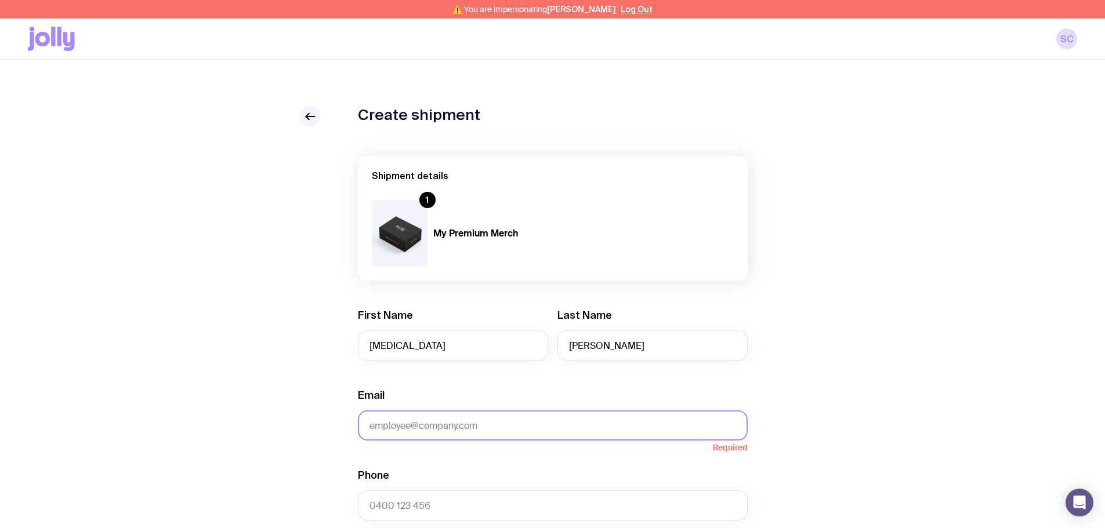
click at [440, 296] on input "Email" at bounding box center [553, 426] width 390 height 30
paste input "[EMAIL_ADDRESS][DOMAIN_NAME]"
type input "[EMAIL_ADDRESS][DOMAIN_NAME]"
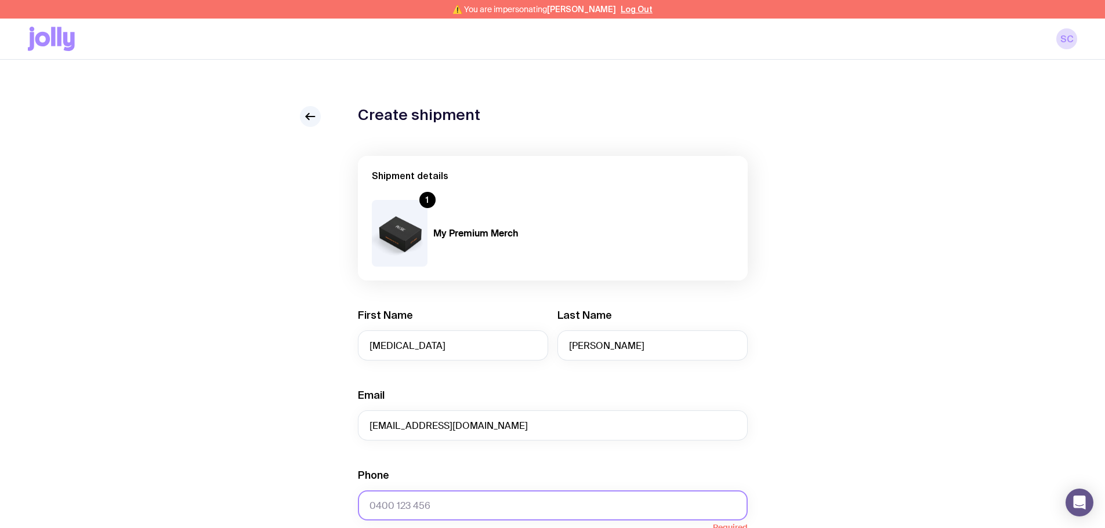
click at [439, 296] on input "Phone" at bounding box center [553, 506] width 390 height 30
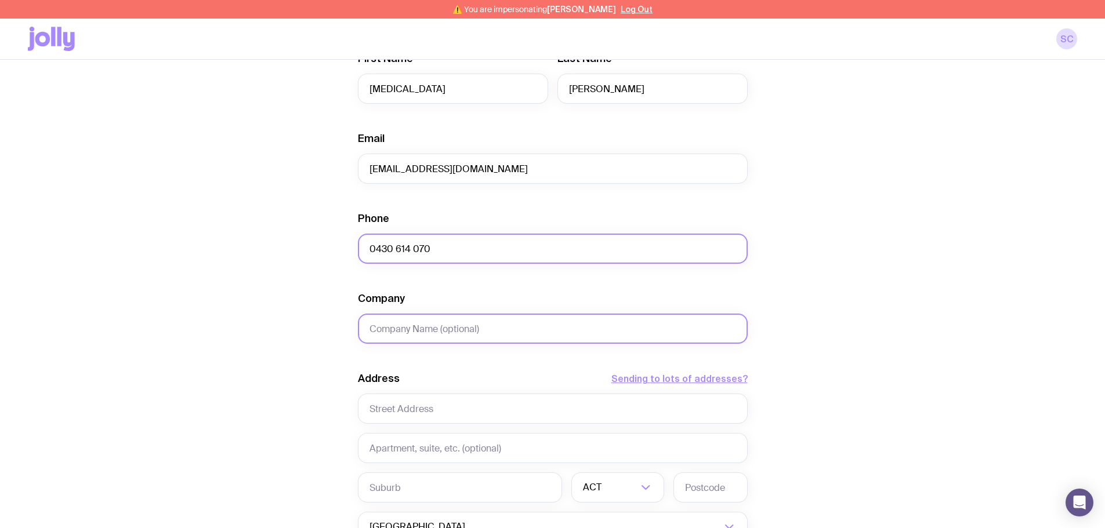
scroll to position [290, 0]
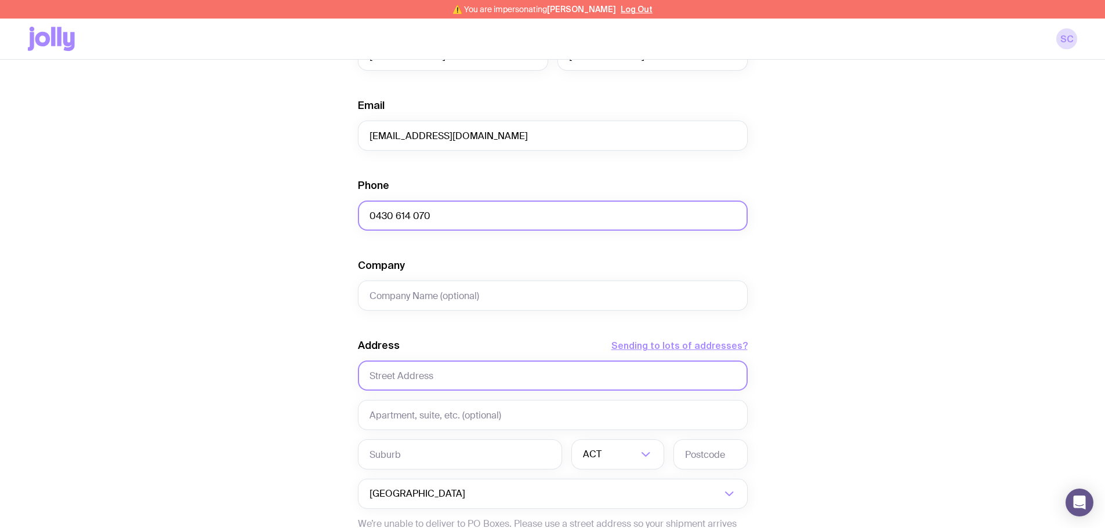
type input "0430 614 070"
click at [397, 296] on input "text" at bounding box center [553, 376] width 390 height 30
type input "[STREET_ADDRESS]"
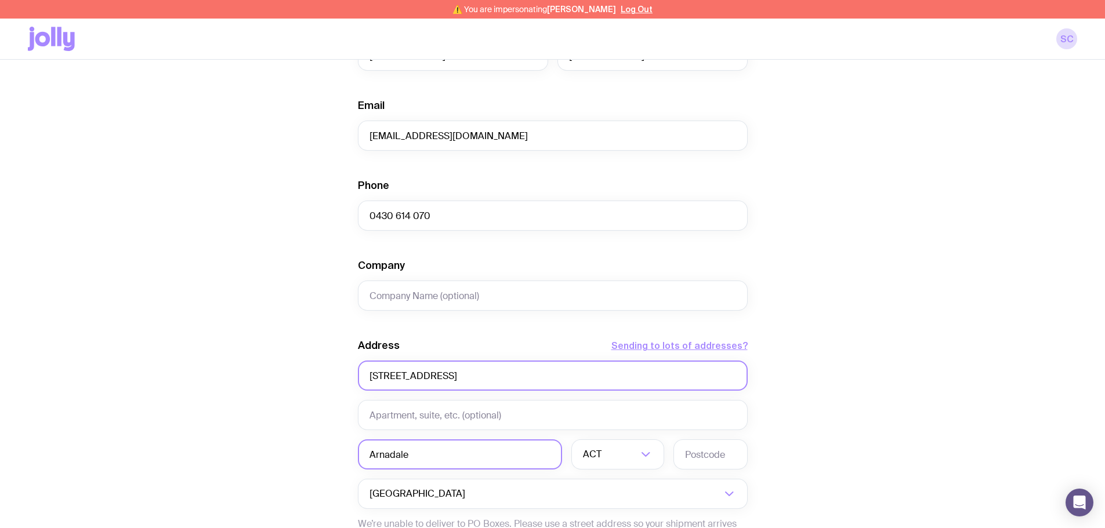
type input "Arnadale"
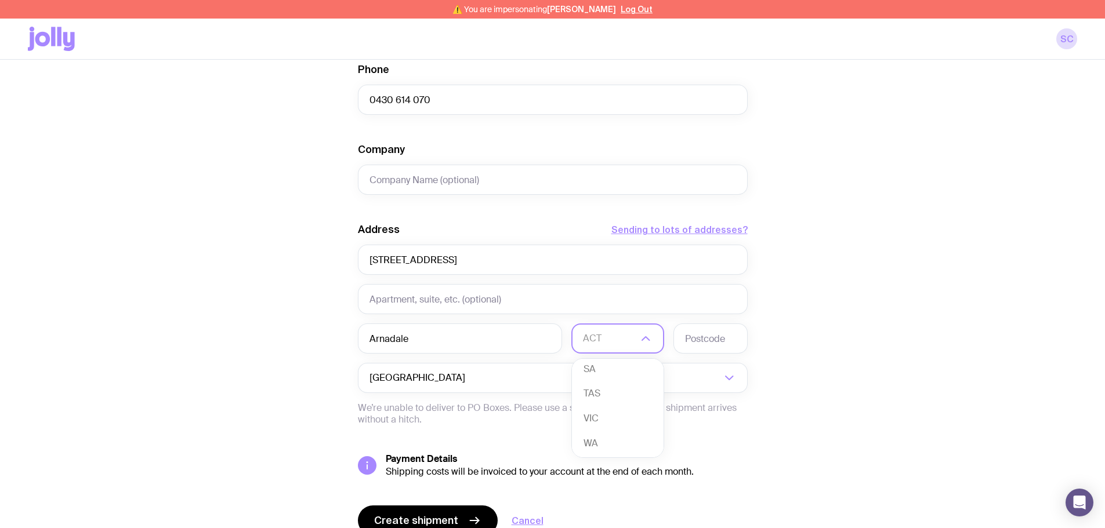
scroll to position [106, 0]
click at [440, 296] on li "VIC" at bounding box center [618, 417] width 92 height 25
click at [440, 296] on input "text" at bounding box center [711, 339] width 74 height 30
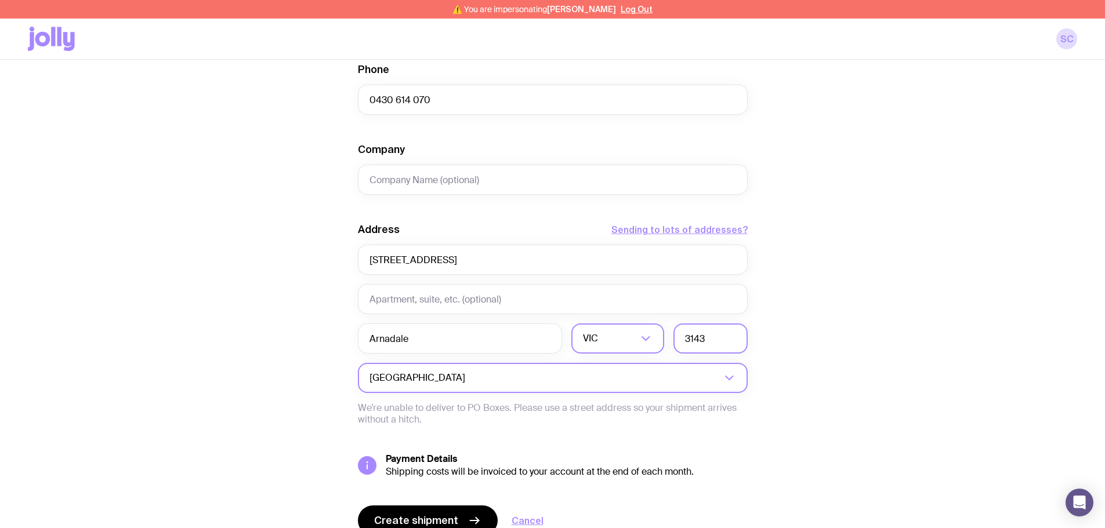
scroll to position [460, 0]
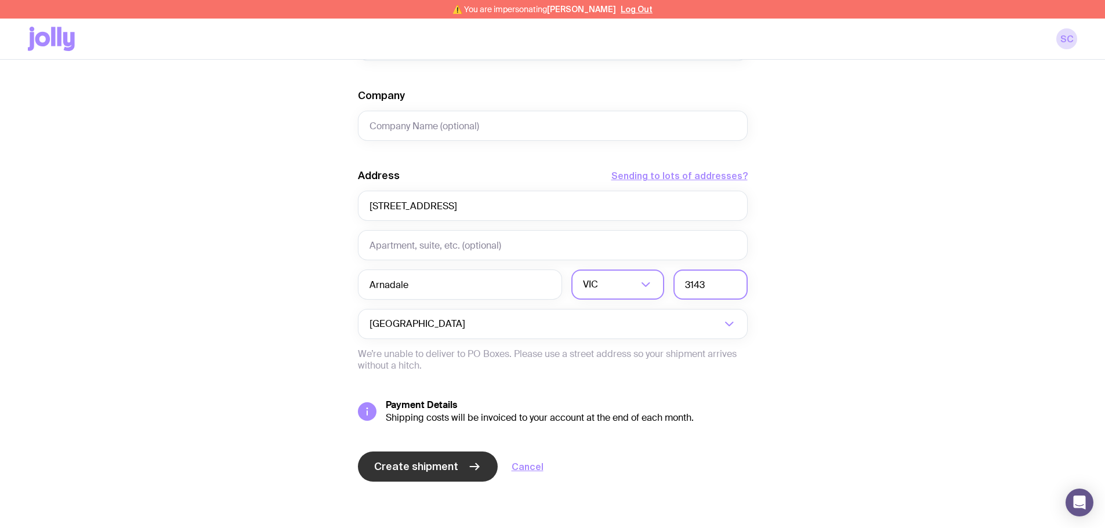
type input "3143"
click at [400, 296] on span "Create shipment" at bounding box center [416, 467] width 84 height 14
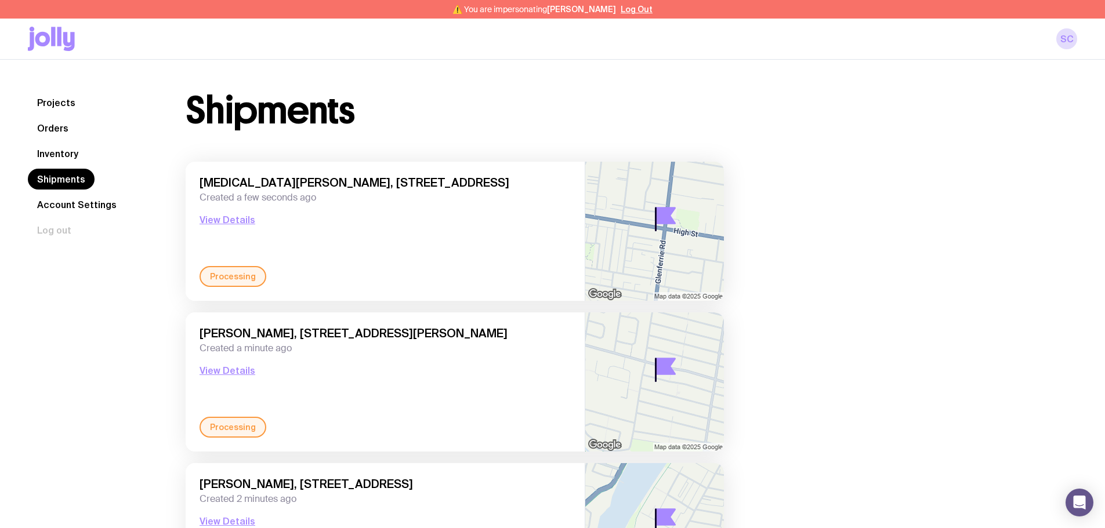
click at [440, 12] on button "Log Out" at bounding box center [637, 9] width 32 height 9
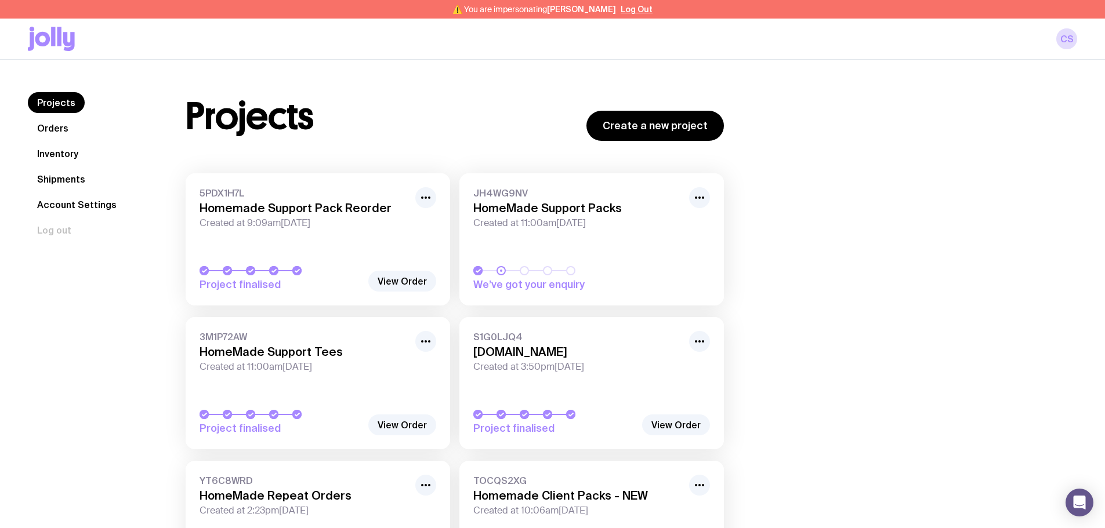
click at [66, 151] on link "Inventory" at bounding box center [58, 153] width 60 height 21
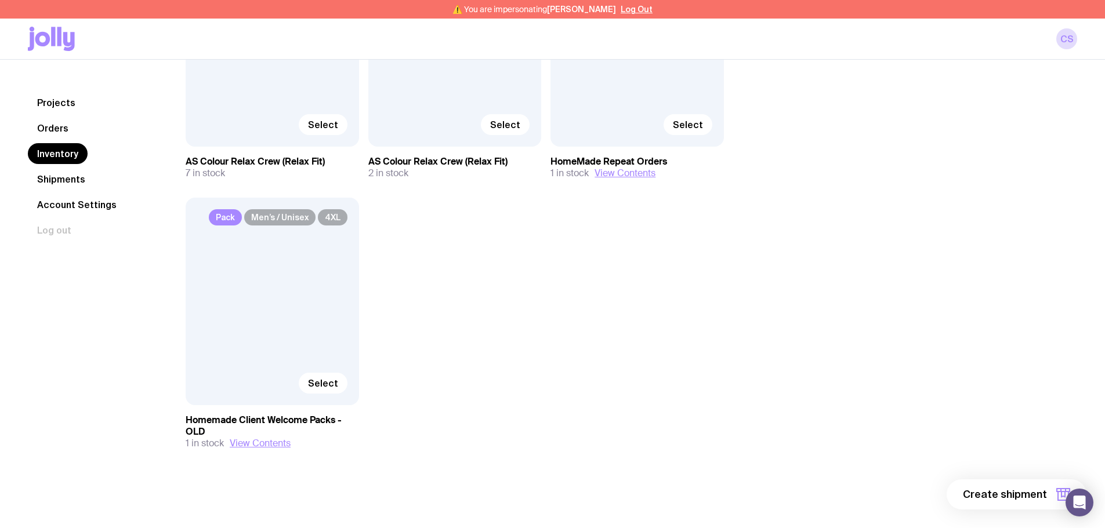
scroll to position [750, 0]
